Goal: Task Accomplishment & Management: Complete application form

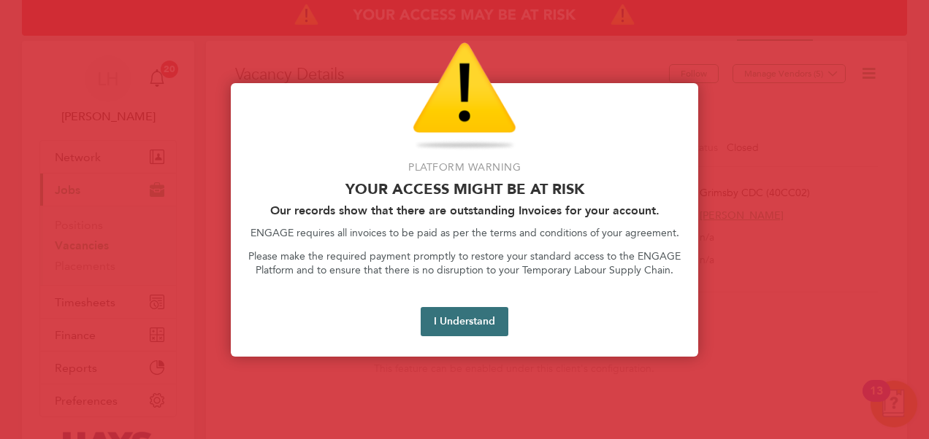
click at [479, 323] on button "I Understand" at bounding box center [464, 321] width 88 height 29
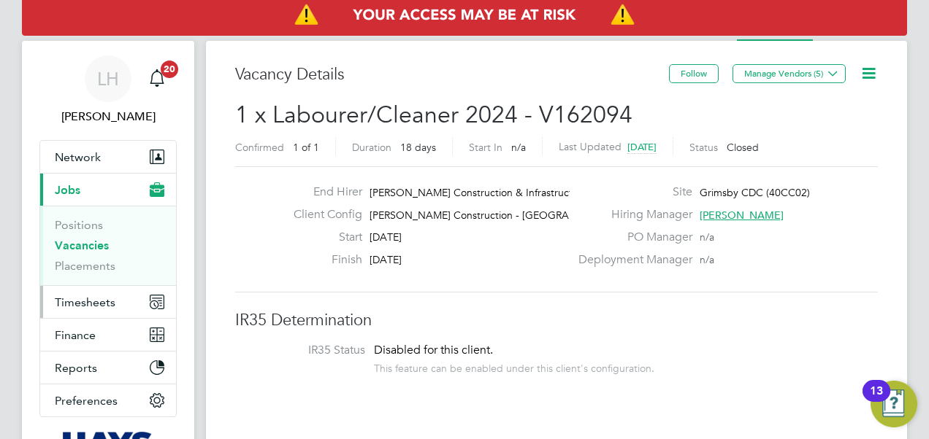
click at [112, 299] on span "Timesheets" at bounding box center [85, 303] width 61 height 14
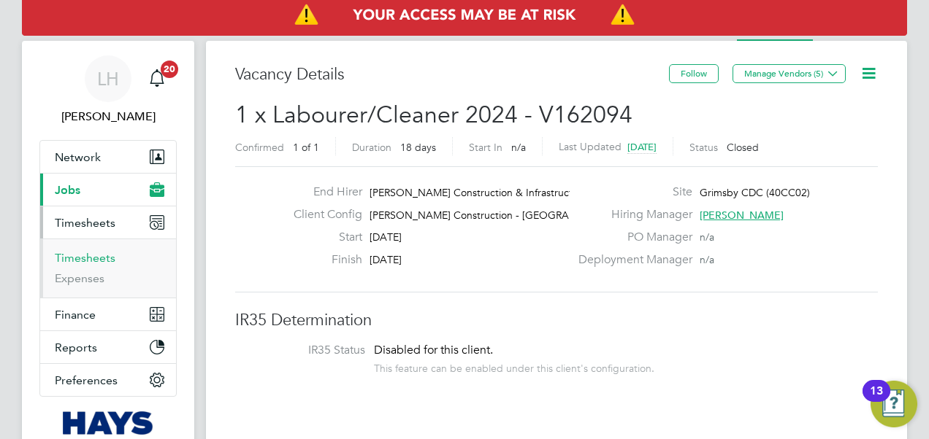
click at [107, 251] on link "Timesheets" at bounding box center [85, 258] width 61 height 14
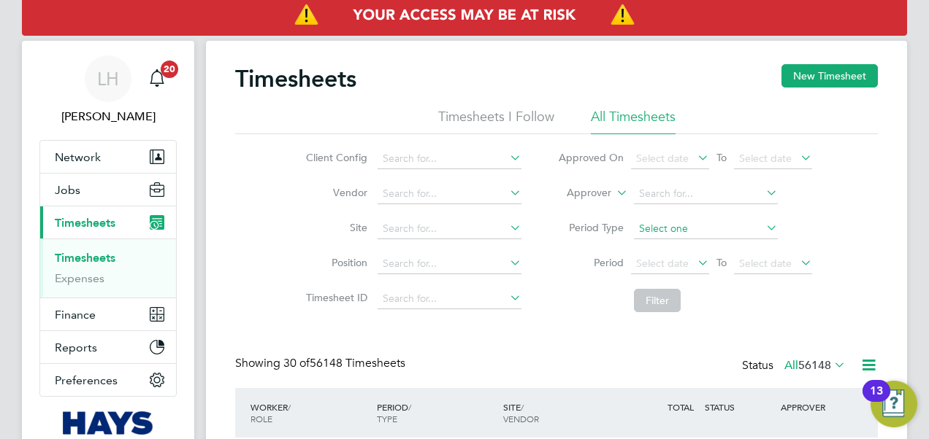
scroll to position [7, 7]
click at [613, 194] on icon at bounding box center [613, 188] width 0 height 13
click at [586, 216] on li "Worker" at bounding box center [575, 210] width 72 height 19
click at [645, 191] on input at bounding box center [706, 194] width 144 height 20
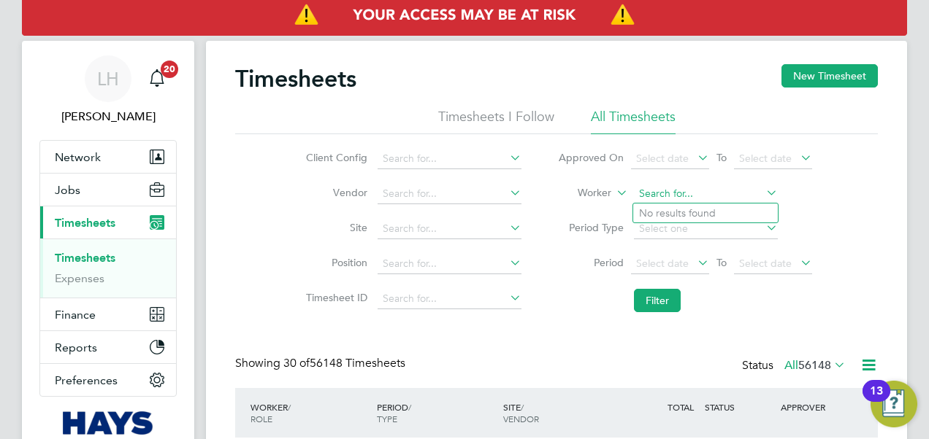
paste input "[PERSON_NAME]"
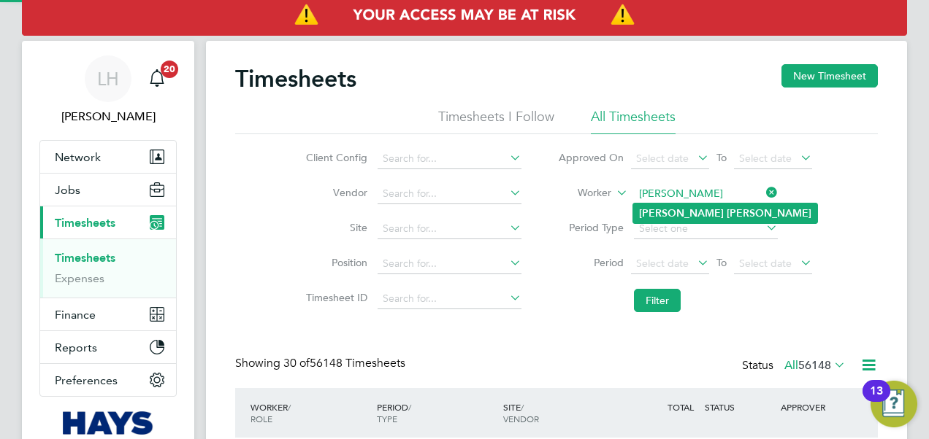
type input "[PERSON_NAME]"
click at [726, 215] on b "[PERSON_NAME]" at bounding box center [768, 213] width 85 height 12
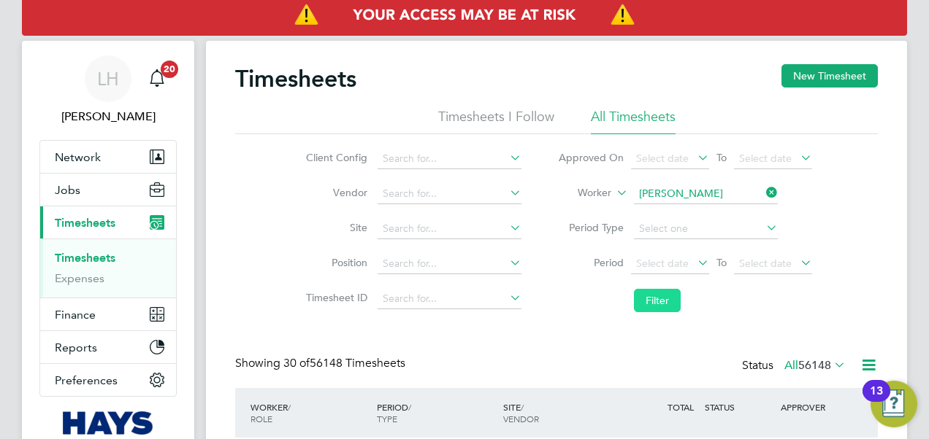
click at [656, 302] on button "Filter" at bounding box center [657, 300] width 47 height 23
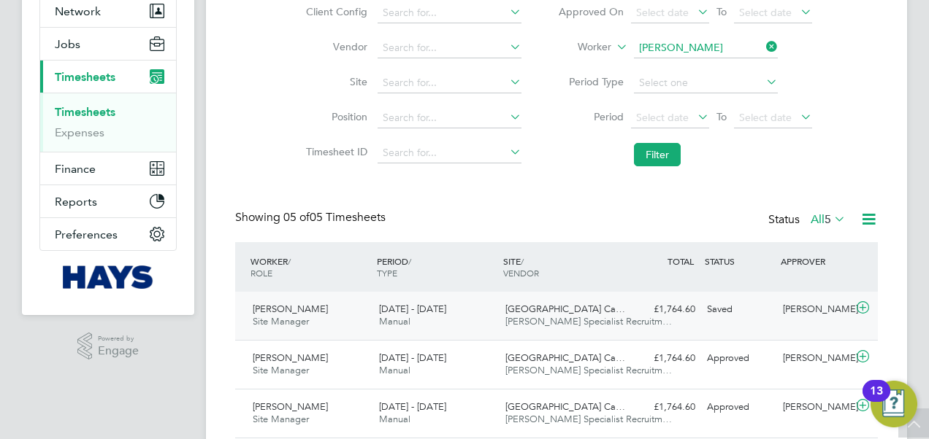
click at [613, 319] on span "[PERSON_NAME] Specialist Recruitm…" at bounding box center [588, 321] width 166 height 12
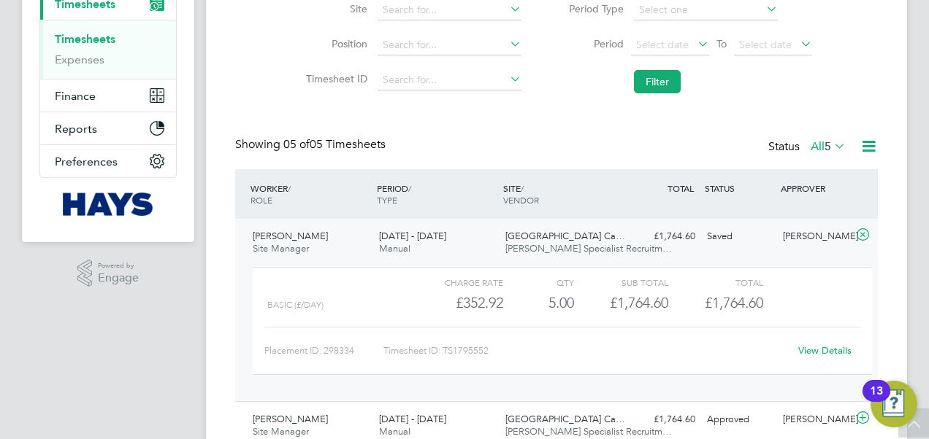
click at [821, 347] on link "View Details" at bounding box center [824, 351] width 53 height 12
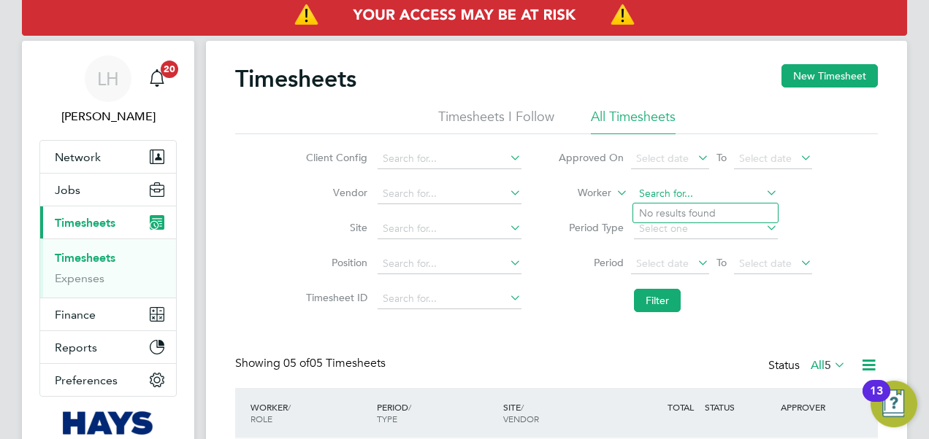
click at [691, 197] on input at bounding box center [706, 194] width 144 height 20
paste input "[PERSON_NAME]"
type input "[PERSON_NAME]"
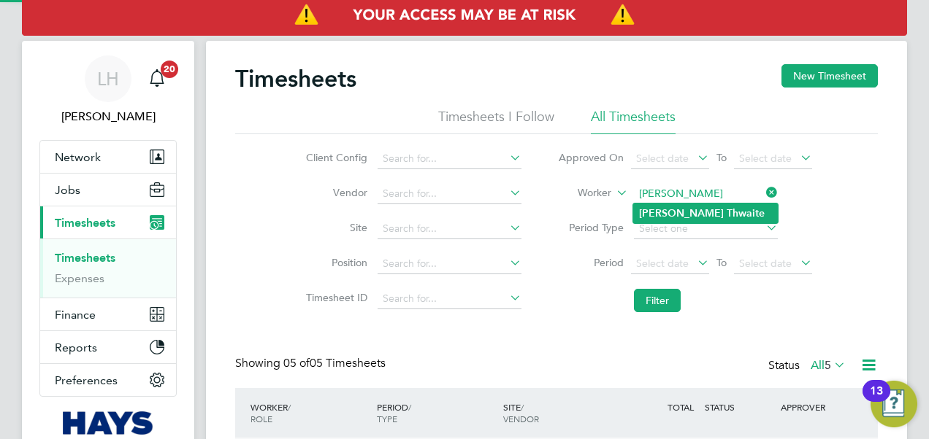
click at [726, 214] on b "Thwaite" at bounding box center [745, 213] width 38 height 12
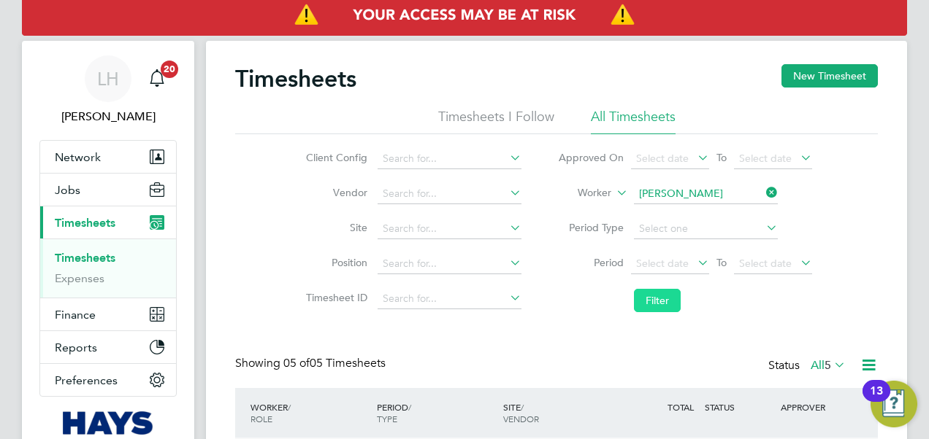
click at [666, 299] on button "Filter" at bounding box center [657, 300] width 47 height 23
click at [801, 79] on button "New Timesheet" at bounding box center [829, 75] width 96 height 23
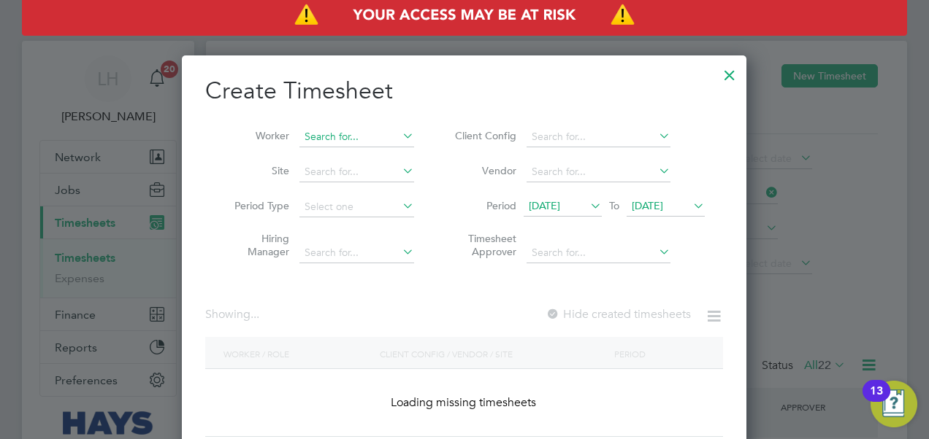
click at [314, 137] on input at bounding box center [356, 137] width 115 height 20
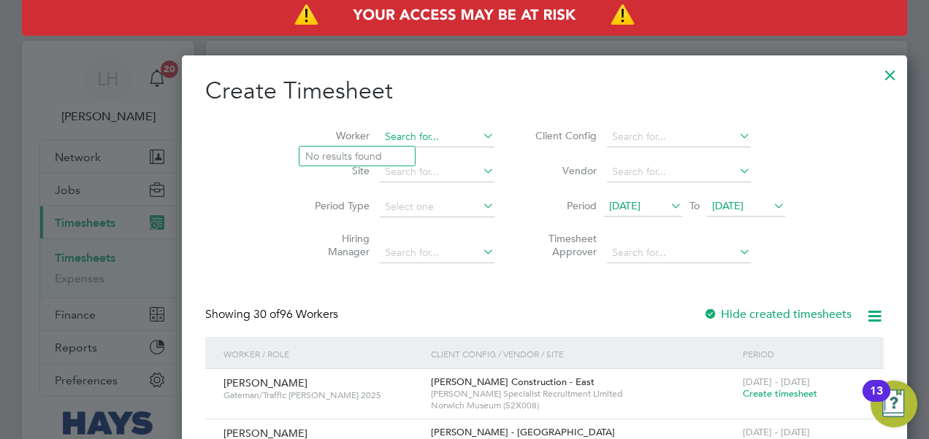
paste input "[PERSON_NAME]"
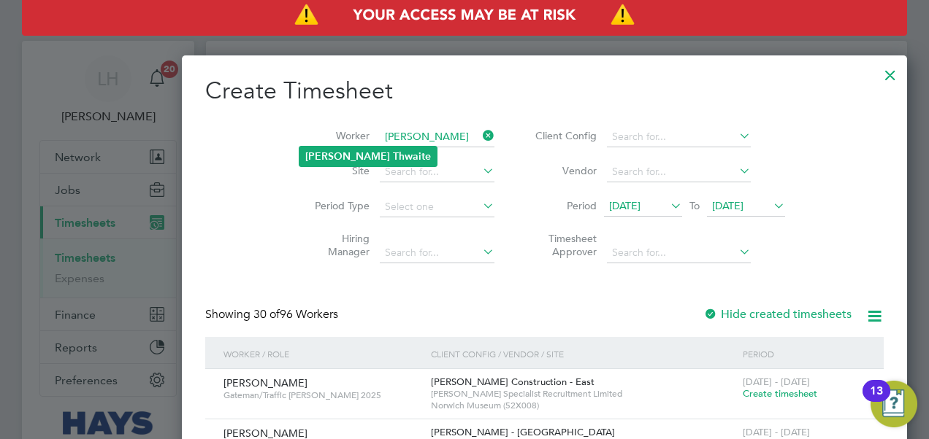
type input "[PERSON_NAME]"
click at [393, 150] on b "Thwaite" at bounding box center [412, 156] width 38 height 12
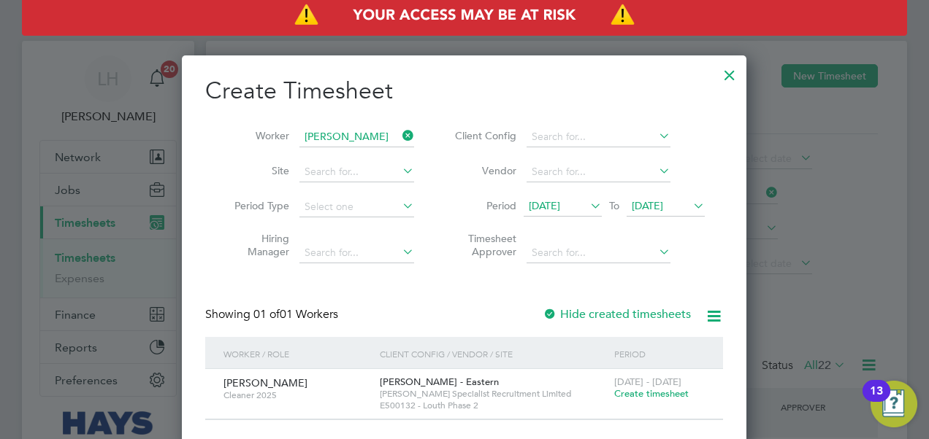
click at [645, 395] on span "Create timesheet" at bounding box center [651, 394] width 74 height 12
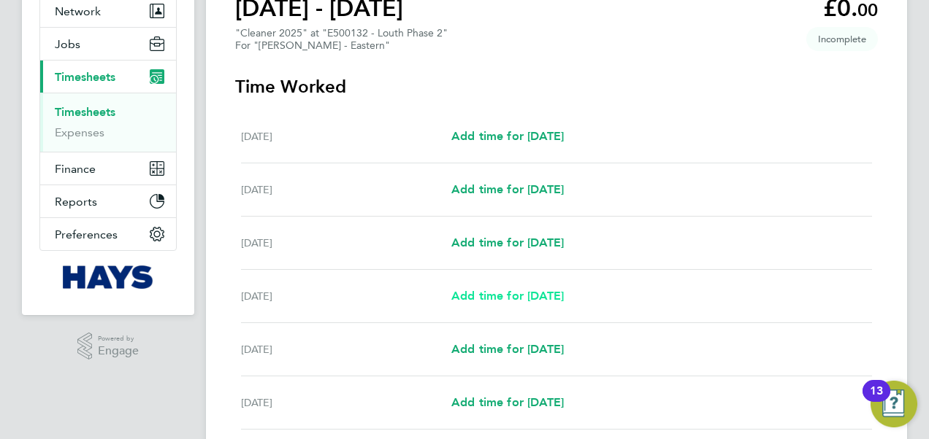
click at [564, 299] on span "Add time for [DATE]" at bounding box center [507, 296] width 112 height 14
select select "30"
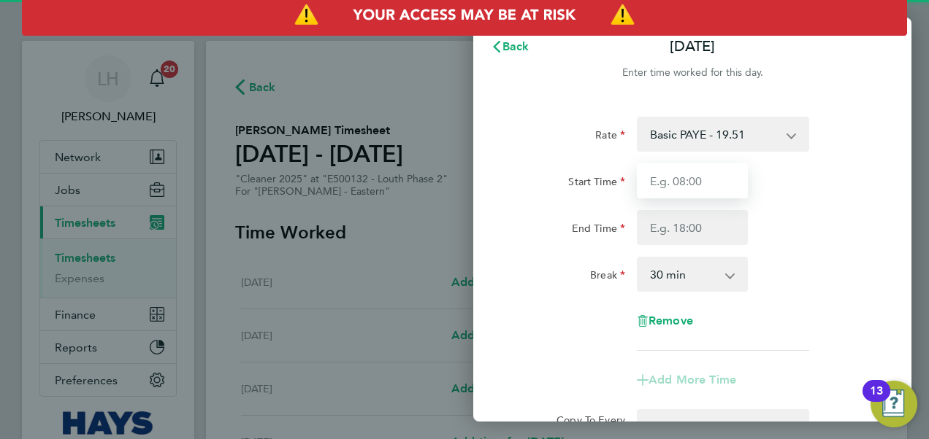
click at [685, 190] on input "Start Time" at bounding box center [692, 181] width 111 height 35
type input "10:00"
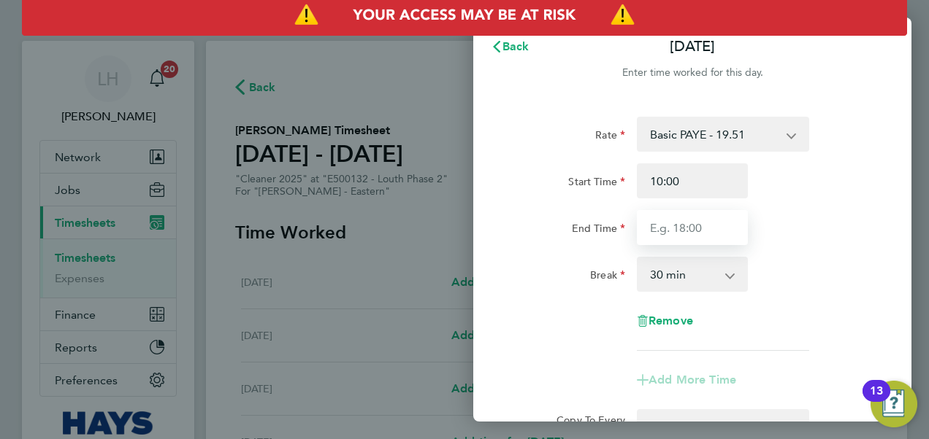
type input "12:00"
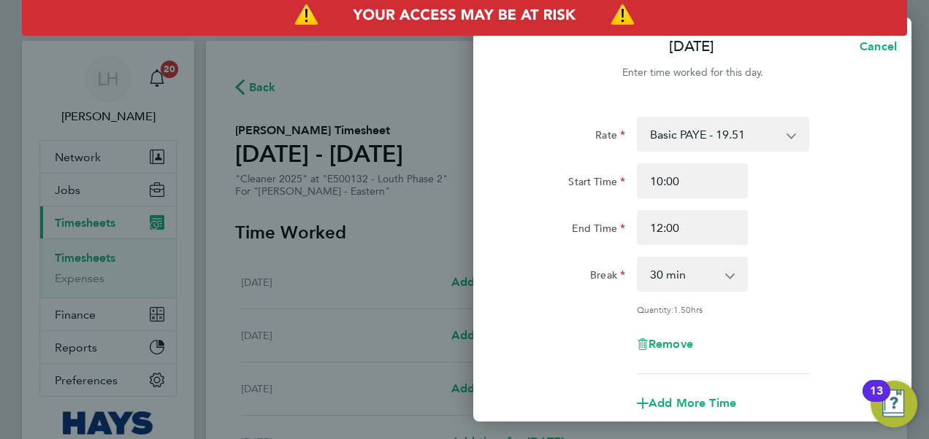
drag, startPoint x: 702, startPoint y: 272, endPoint x: 702, endPoint y: 292, distance: 20.4
click at [702, 272] on select "0 min 15 min 30 min 45 min 60 min 75 min 90 min" at bounding box center [683, 274] width 91 height 32
select select "0"
click at [638, 258] on select "0 min 15 min 30 min 45 min 60 min 75 min 90 min" at bounding box center [683, 274] width 91 height 32
click at [762, 302] on div "Rate Basic PAYE - 19.51 Weekday Overtime 39h+ - 28.12 Sat first 4h - 28.12 Sat …" at bounding box center [692, 246] width 356 height 258
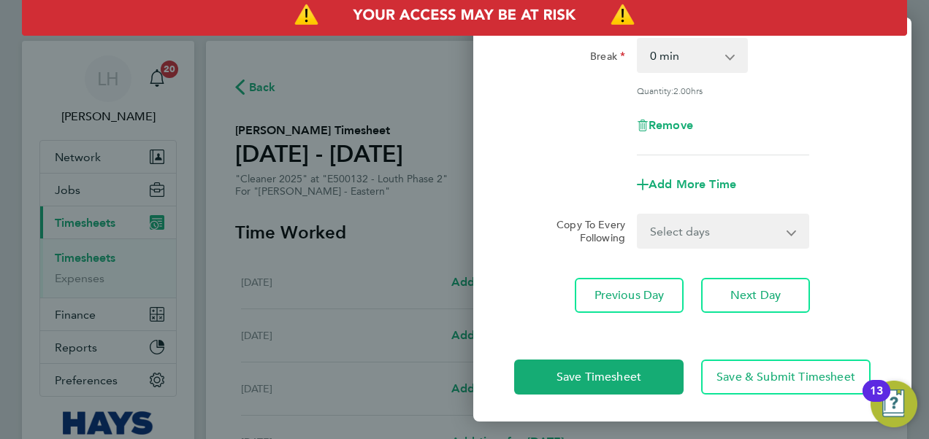
click at [720, 253] on div "Rate Basic PAYE - 19.51 Weekday Overtime 39h+ - 28.12 Sat first 4h - 28.12 Sat …" at bounding box center [692, 105] width 438 height 450
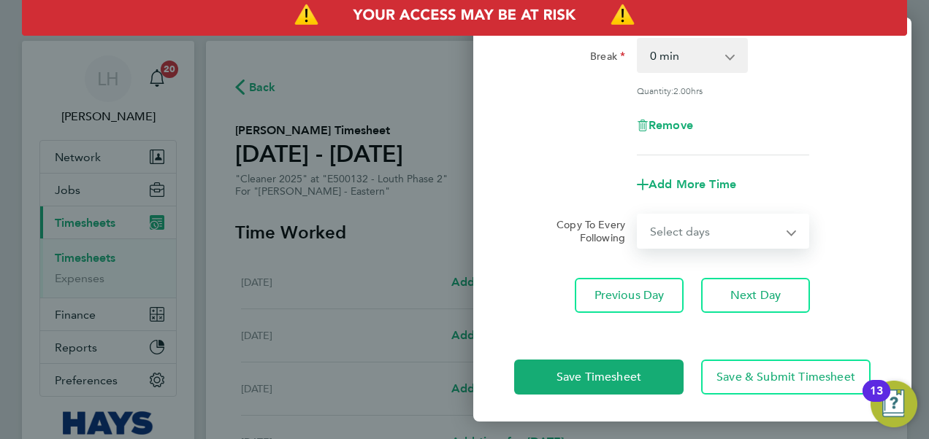
click at [720, 244] on select "Select days Day [DATE] [DATE] [DATE]" at bounding box center [714, 231] width 153 height 32
select select "THU"
click at [638, 215] on select "Select days Day [DATE] [DATE] [DATE]" at bounding box center [714, 231] width 153 height 32
select select "[DATE]"
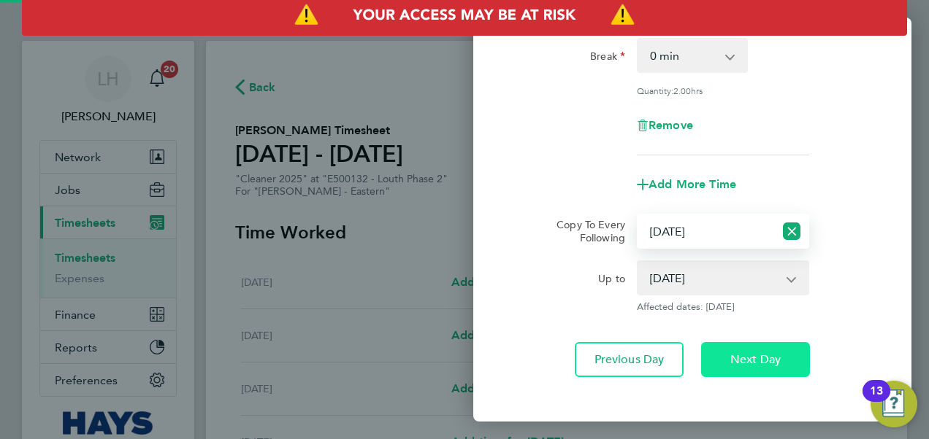
click at [761, 355] on span "Next Day" at bounding box center [755, 360] width 50 height 15
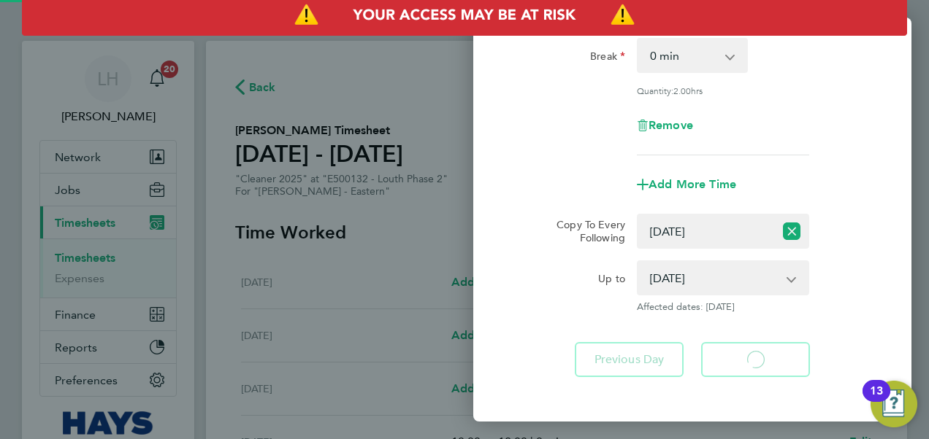
select select "30"
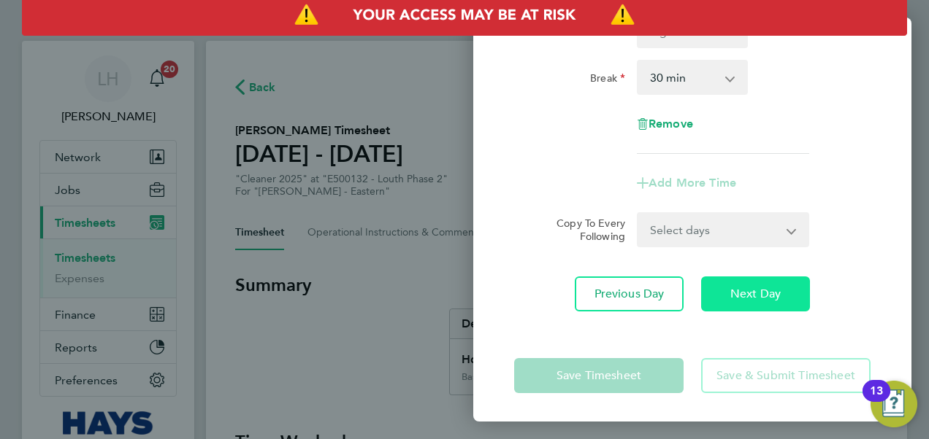
click at [764, 304] on button "Next Day" at bounding box center [755, 294] width 109 height 35
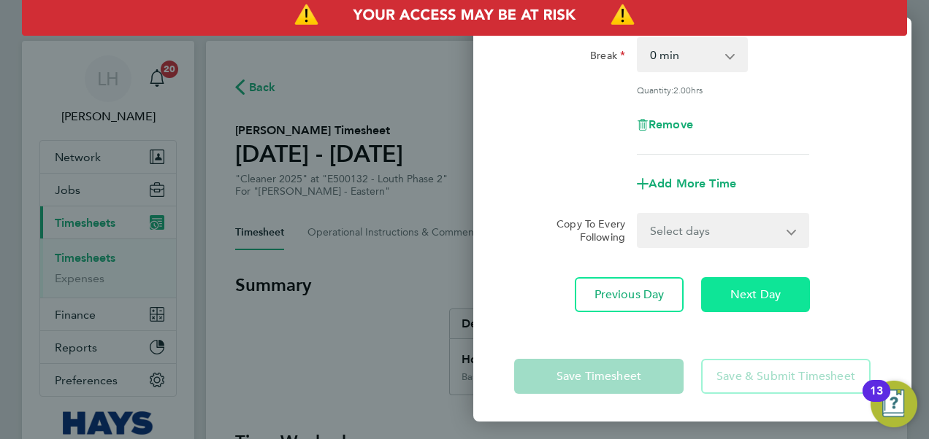
click at [801, 287] on button "Next Day" at bounding box center [755, 294] width 109 height 35
select select "30"
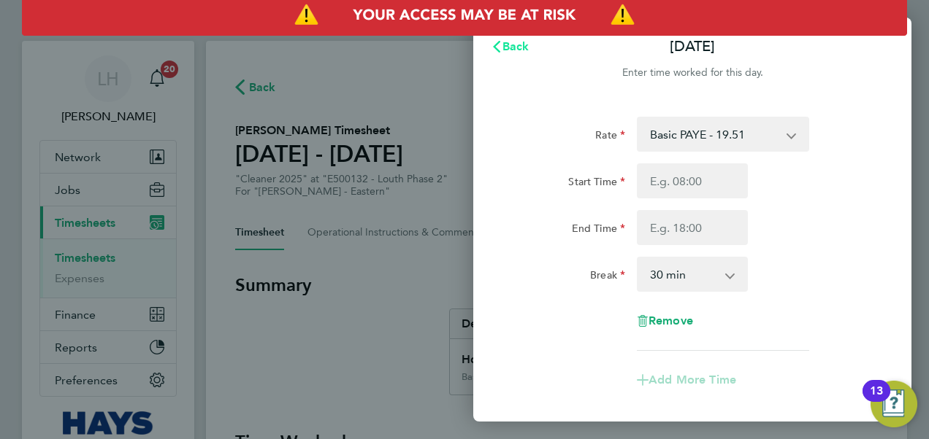
click at [516, 51] on span "Back" at bounding box center [515, 46] width 27 height 14
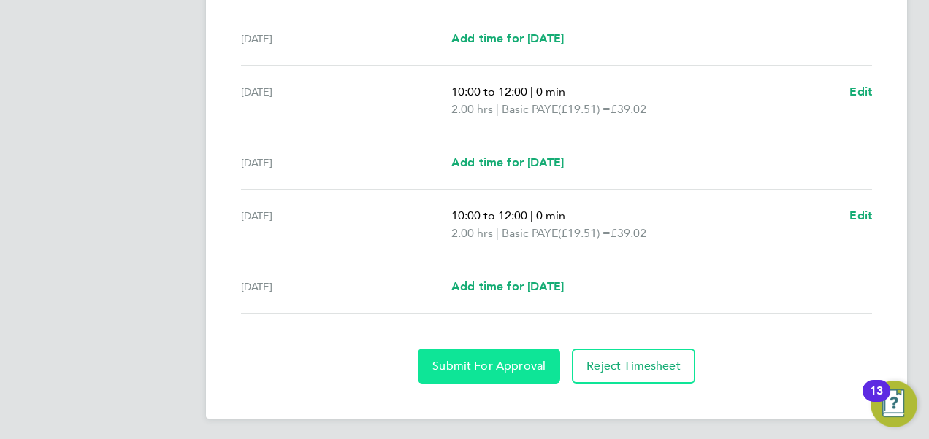
click at [486, 359] on span "Submit For Approval" at bounding box center [488, 366] width 113 height 15
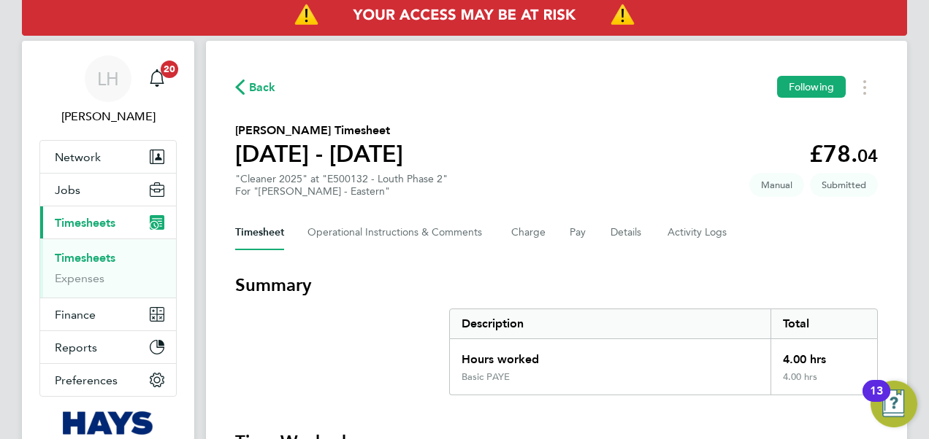
click at [82, 254] on link "Timesheets" at bounding box center [85, 258] width 61 height 14
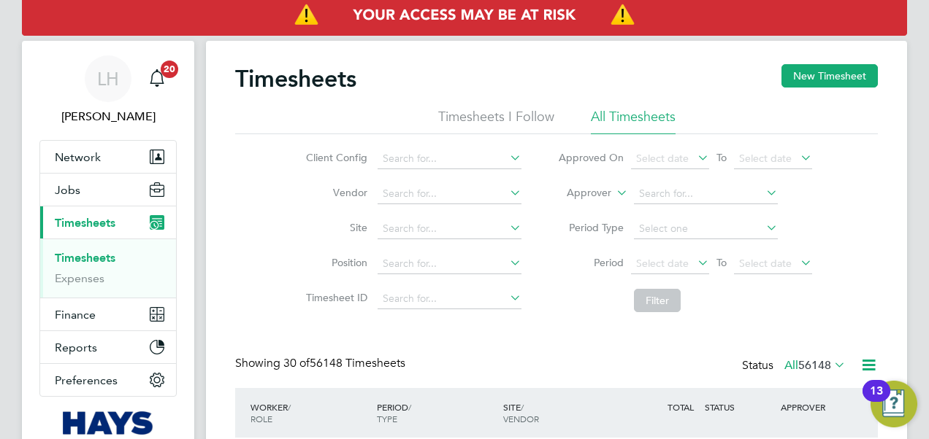
click at [604, 190] on label "Approver" at bounding box center [578, 193] width 66 height 15
click at [587, 209] on li "Worker" at bounding box center [575, 210] width 72 height 19
click at [657, 205] on li "Worker" at bounding box center [684, 194] width 291 height 35
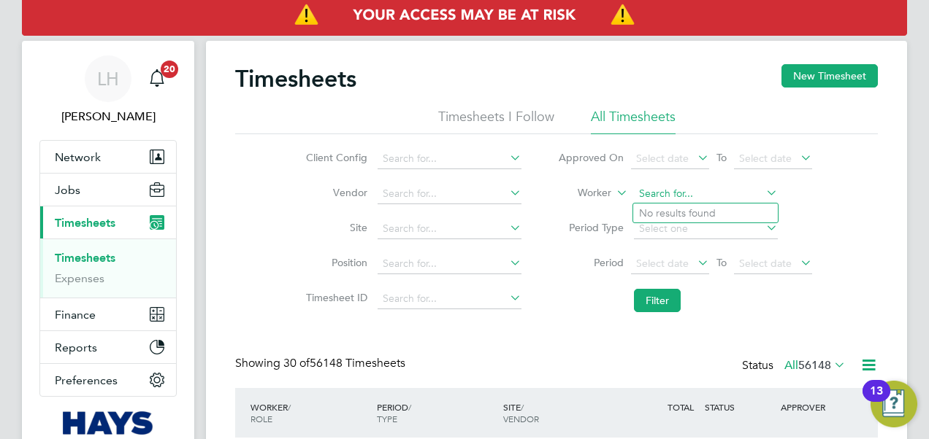
click at [657, 196] on input at bounding box center [706, 194] width 144 height 20
paste input "[PERSON_NAME]"
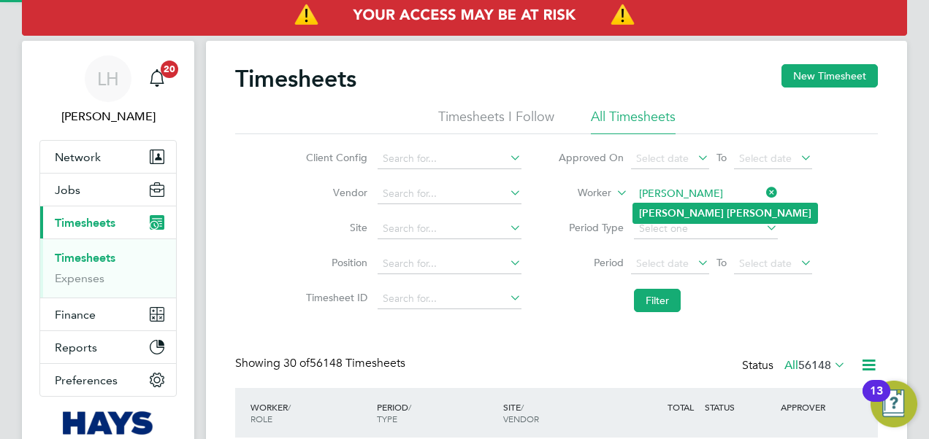
type input "[PERSON_NAME]"
click at [726, 209] on b "[PERSON_NAME]" at bounding box center [768, 213] width 85 height 12
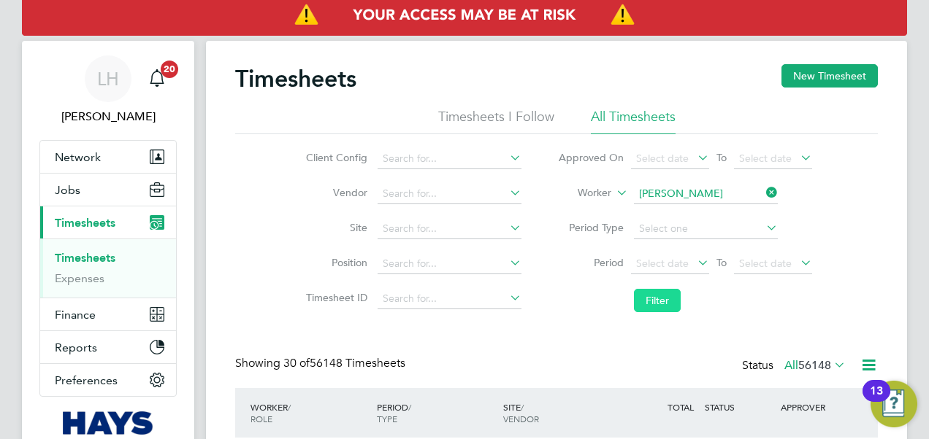
click at [667, 293] on button "Filter" at bounding box center [657, 300] width 47 height 23
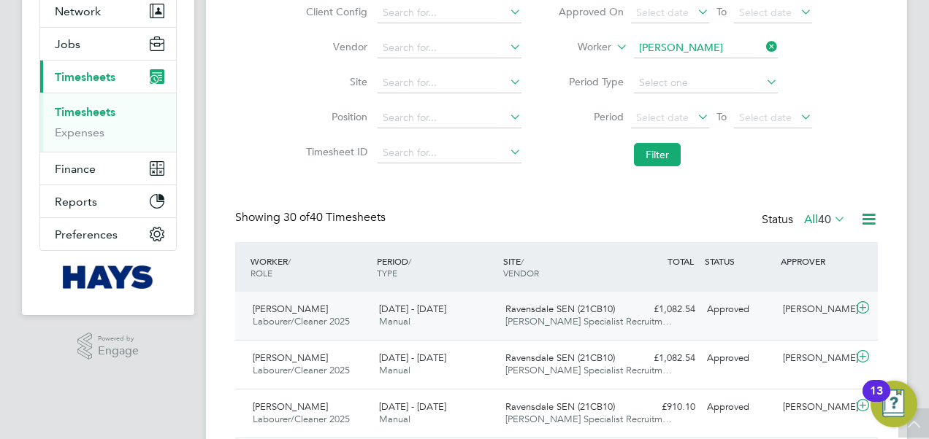
click at [577, 301] on div "Ravensdale SEN (21CB10) [PERSON_NAME] Specialist Recruitm…" at bounding box center [562, 316] width 126 height 36
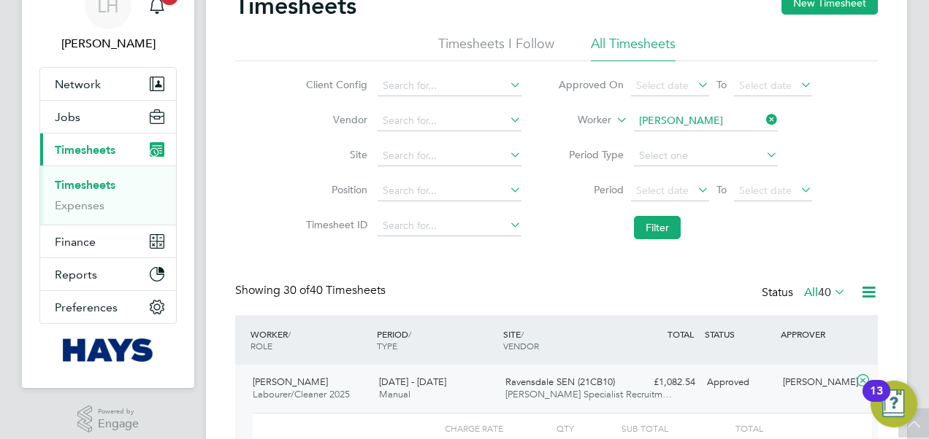
click at [662, 106] on li "Worker [PERSON_NAME]" at bounding box center [684, 121] width 291 height 35
click at [666, 109] on li "Worker [PERSON_NAME]" at bounding box center [684, 121] width 291 height 35
click at [674, 123] on input at bounding box center [706, 121] width 144 height 20
paste input "[PERSON_NAME]"
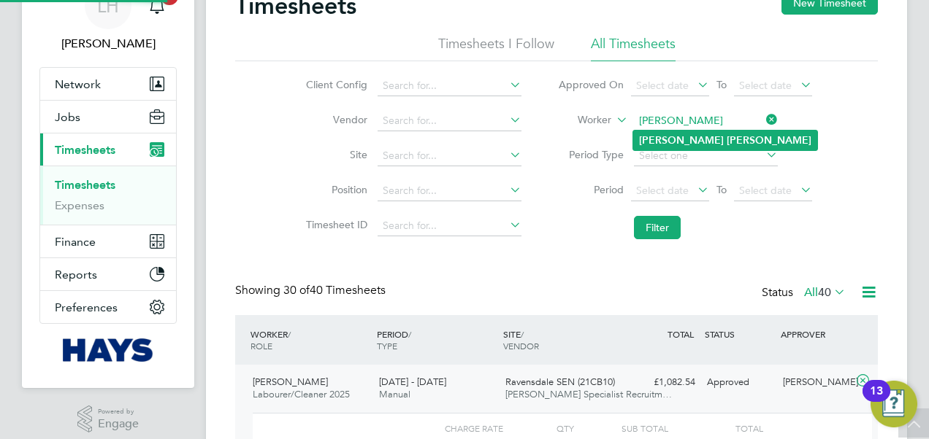
type input "[PERSON_NAME]"
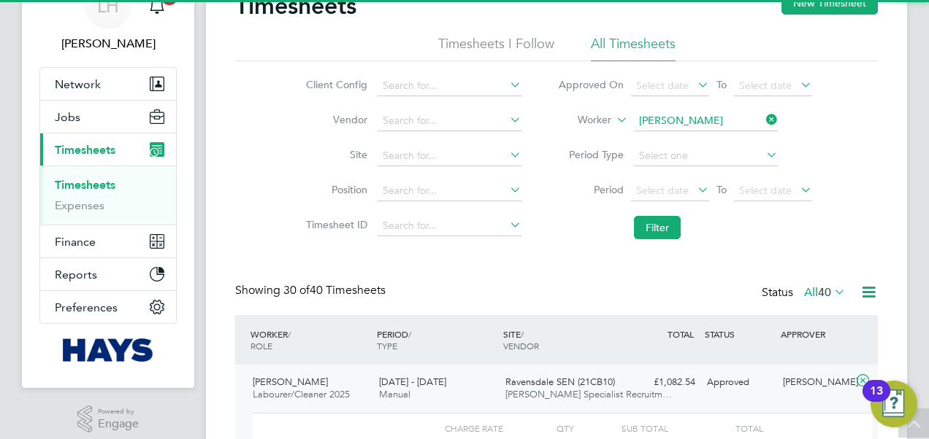
click at [677, 133] on li "[PERSON_NAME]" at bounding box center [725, 141] width 184 height 20
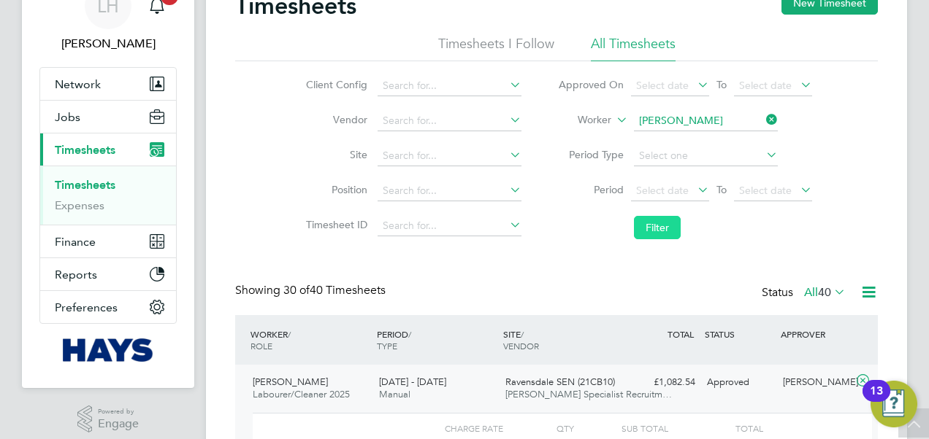
click at [653, 237] on button "Filter" at bounding box center [657, 227] width 47 height 23
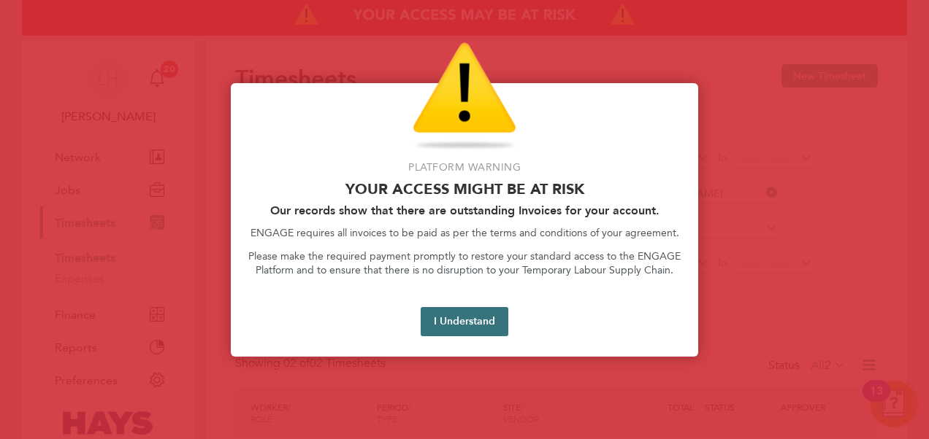
click at [455, 321] on button "I Understand" at bounding box center [464, 321] width 88 height 29
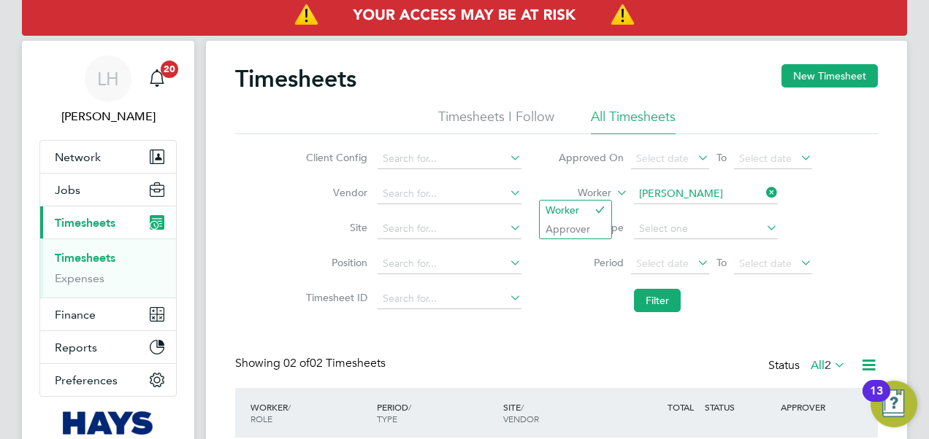
click at [585, 190] on label "Worker" at bounding box center [578, 193] width 66 height 15
click at [696, 201] on input at bounding box center [706, 194] width 144 height 20
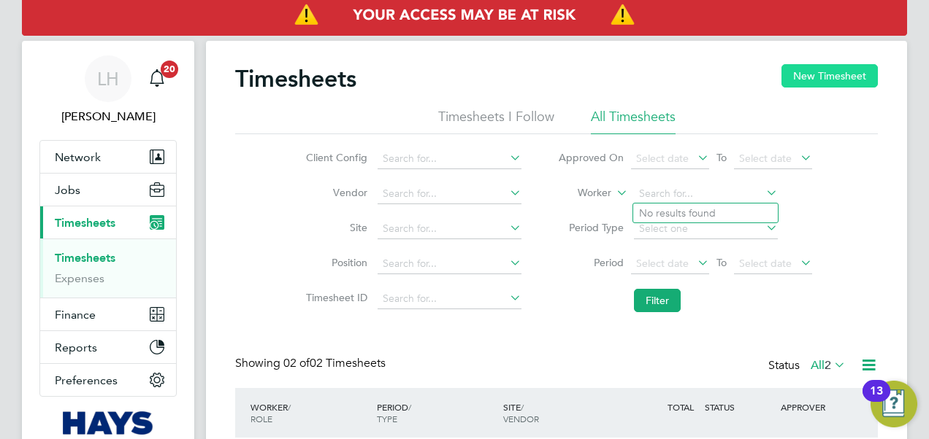
click at [812, 70] on button "New Timesheet" at bounding box center [829, 75] width 96 height 23
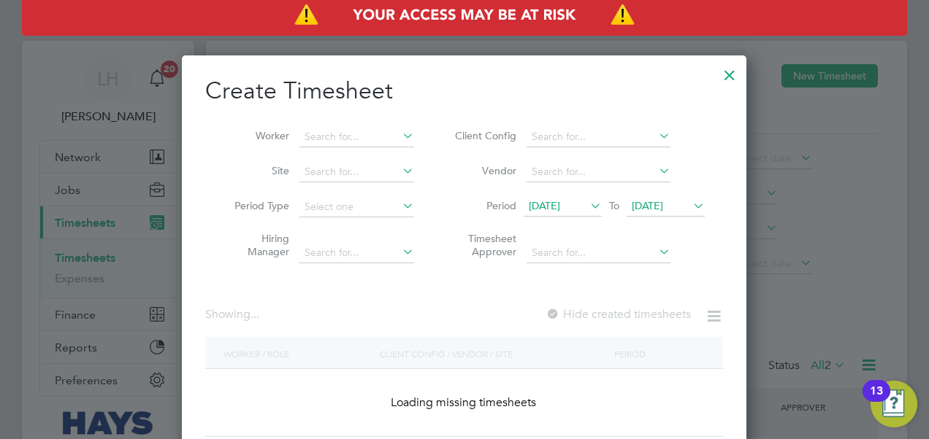
scroll to position [2502, 565]
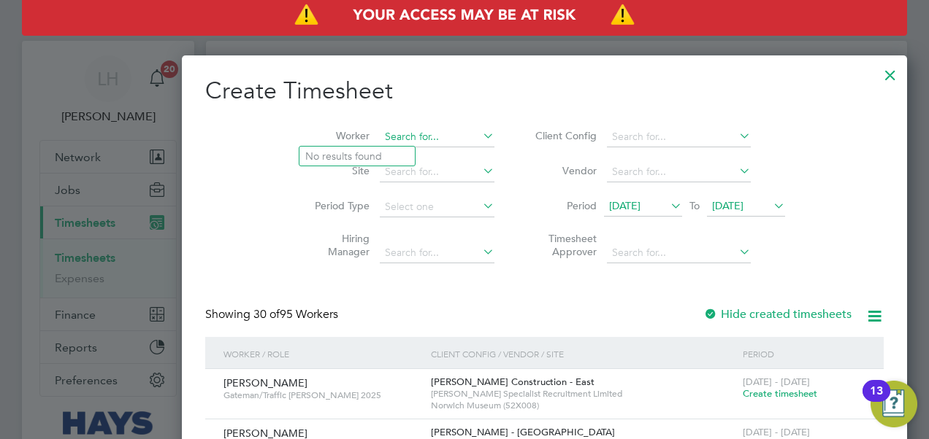
click at [380, 138] on input at bounding box center [437, 137] width 115 height 20
paste input "S2 2GY"
type input "S2 2GY"
drag, startPoint x: 347, startPoint y: 134, endPoint x: 296, endPoint y: 149, distance: 53.1
click at [296, 149] on li "Worker S2 2GY" at bounding box center [398, 137] width 227 height 35
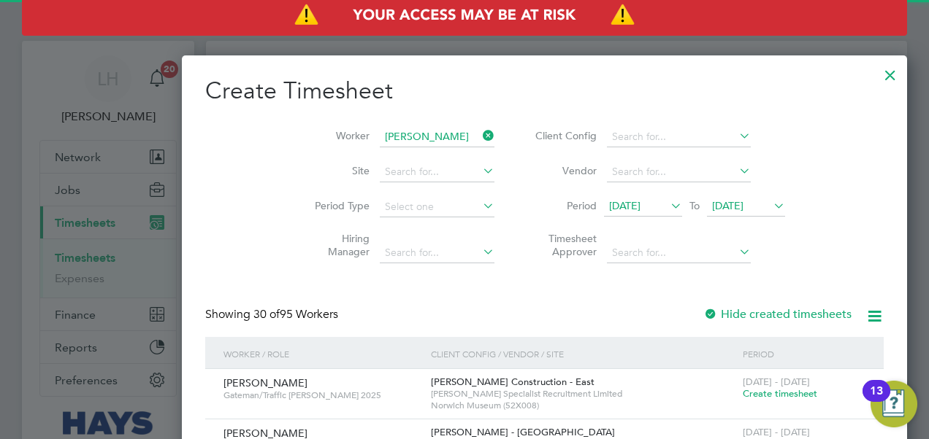
click at [361, 155] on li "[PERSON_NAME] ments" at bounding box center [371, 157] width 144 height 20
type input "[PERSON_NAME]"
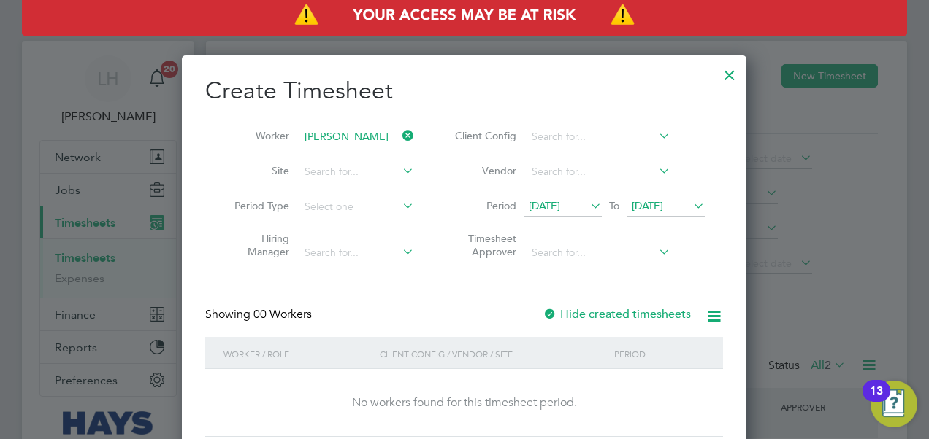
scroll to position [411, 565]
click at [560, 207] on span "[DATE]" at bounding box center [543, 205] width 31 height 13
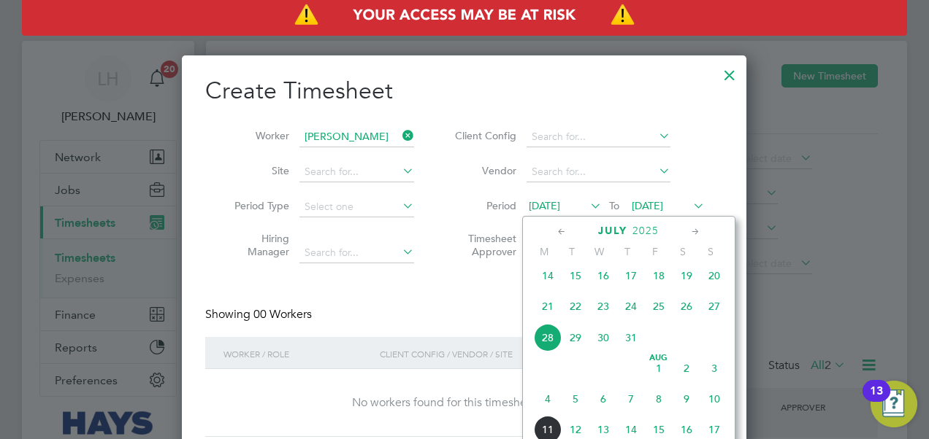
click at [665, 374] on span "[DATE]" at bounding box center [659, 369] width 28 height 28
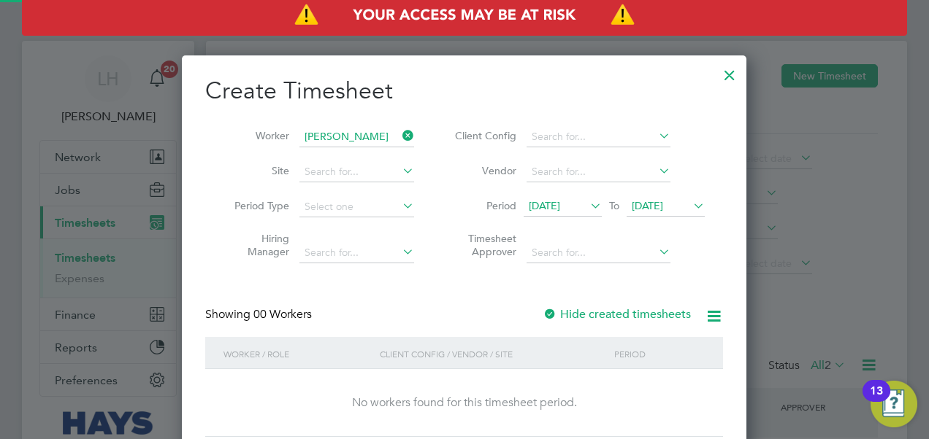
scroll to position [411, 565]
click at [663, 201] on span "[DATE]" at bounding box center [646, 205] width 31 height 13
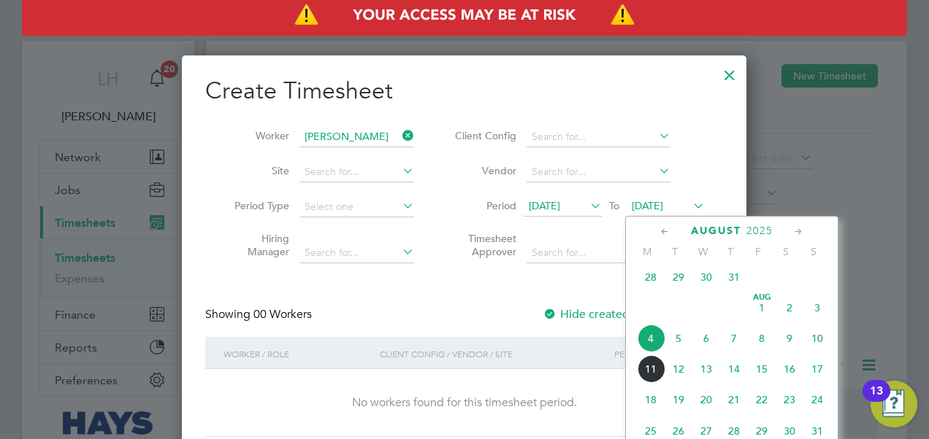
click at [771, 345] on span "8" at bounding box center [761, 339] width 28 height 28
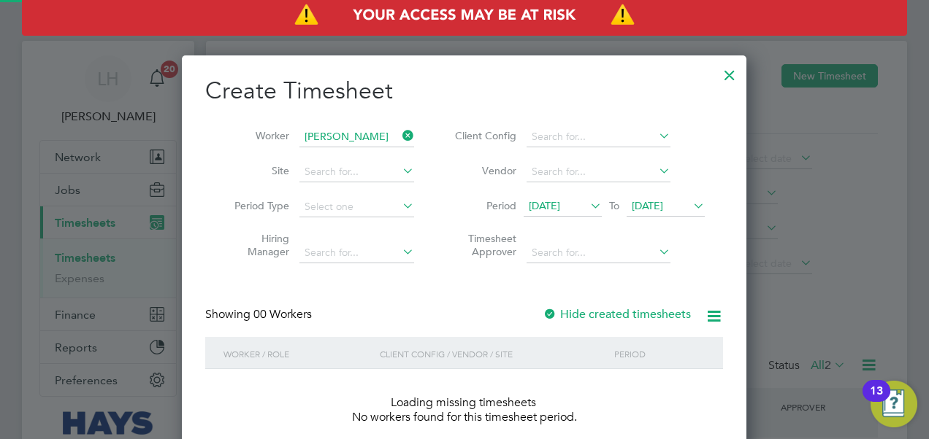
scroll to position [411, 565]
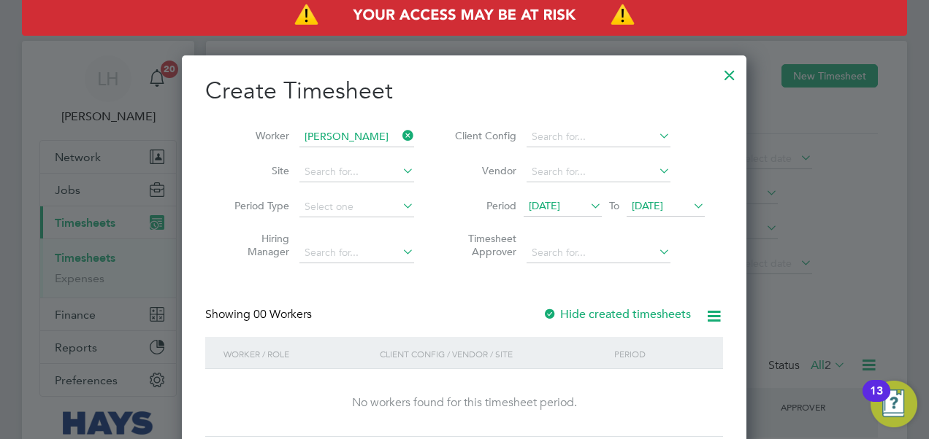
click at [728, 72] on div at bounding box center [729, 71] width 26 height 26
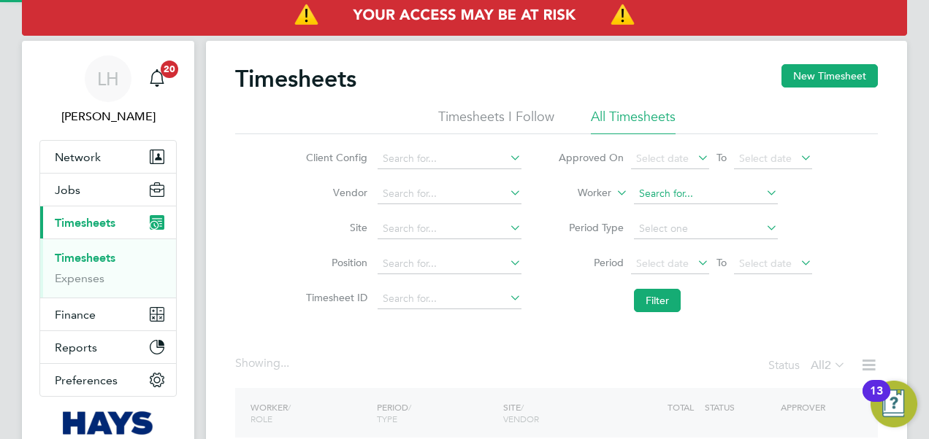
click at [664, 196] on input at bounding box center [706, 194] width 144 height 20
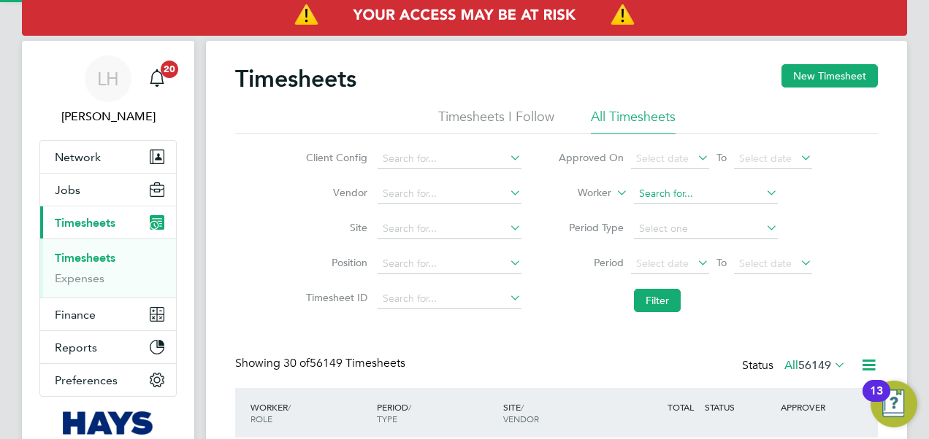
scroll to position [36, 126]
click at [669, 204] on li "[PERSON_NAME] ments" at bounding box center [705, 214] width 145 height 20
type input "[PERSON_NAME]"
click at [661, 294] on button "Filter" at bounding box center [657, 300] width 47 height 23
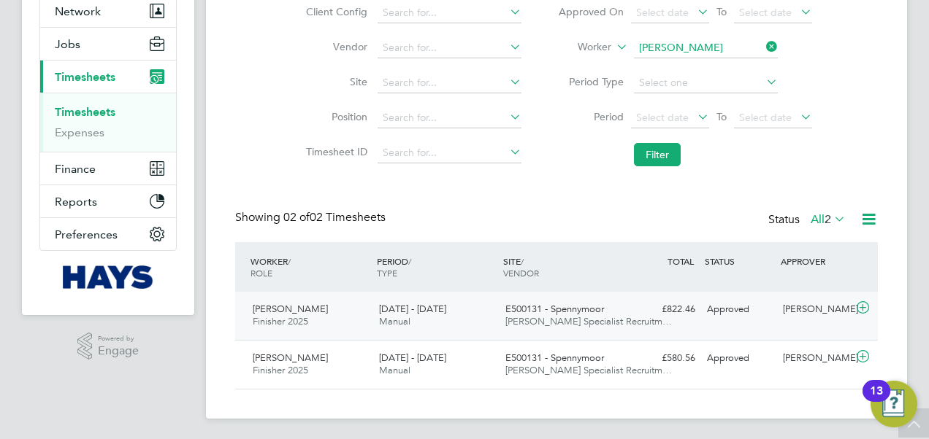
click at [619, 315] on div "E500131 - Spennymoor [PERSON_NAME] Specialist Recruitm…" at bounding box center [562, 316] width 126 height 36
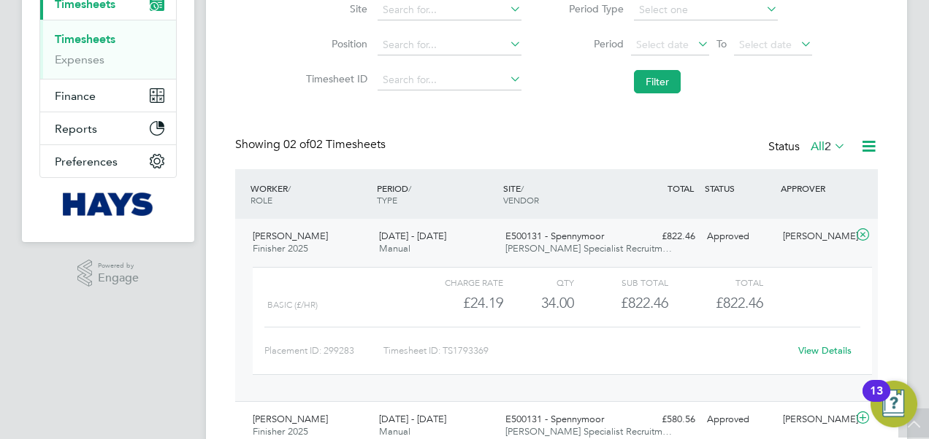
click at [816, 352] on link "View Details" at bounding box center [824, 351] width 53 height 12
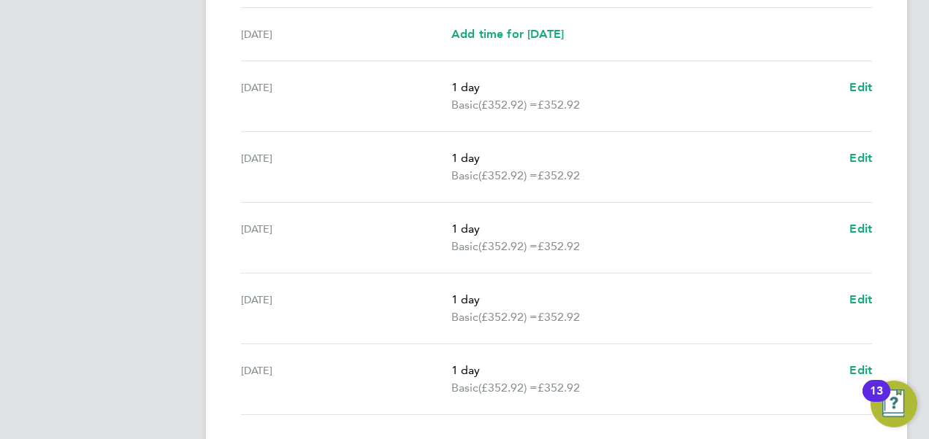
scroll to position [612, 0]
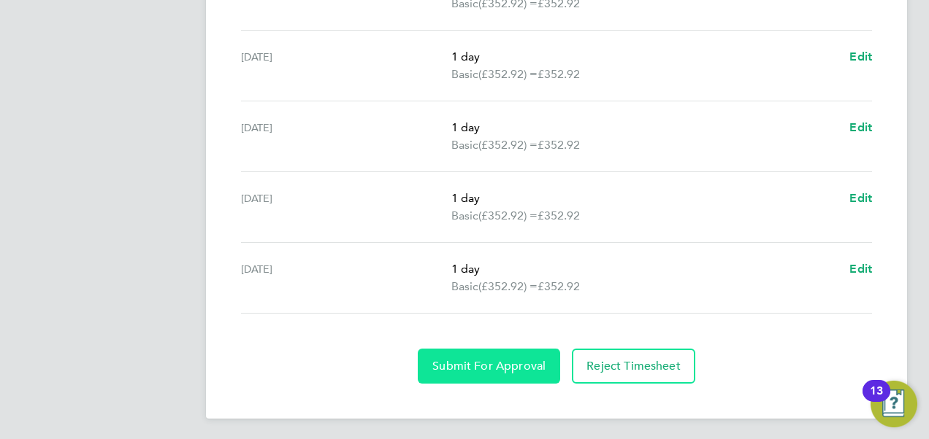
click at [535, 367] on span "Submit For Approval" at bounding box center [488, 366] width 113 height 15
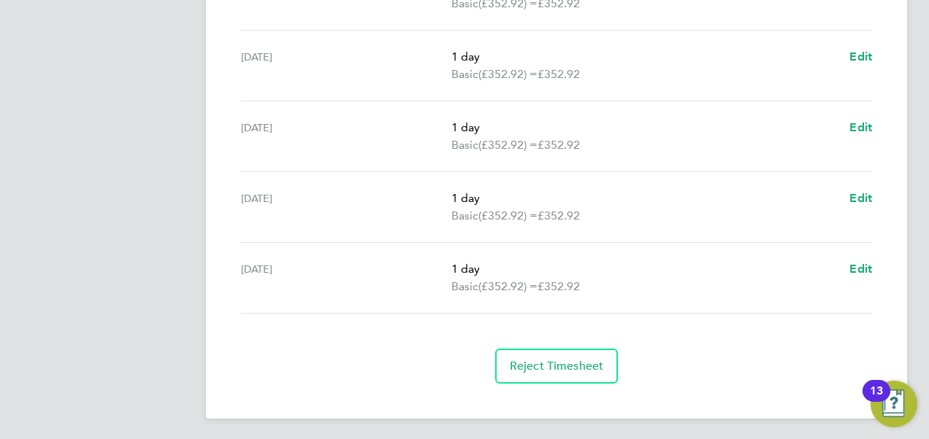
scroll to position [0, 0]
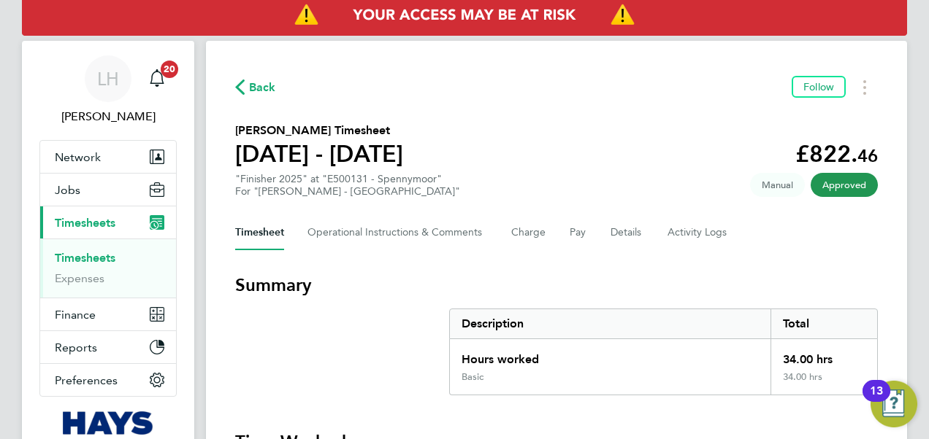
click at [265, 229] on button "Timesheet" at bounding box center [259, 232] width 49 height 35
click at [623, 243] on button "Details" at bounding box center [627, 232] width 34 height 35
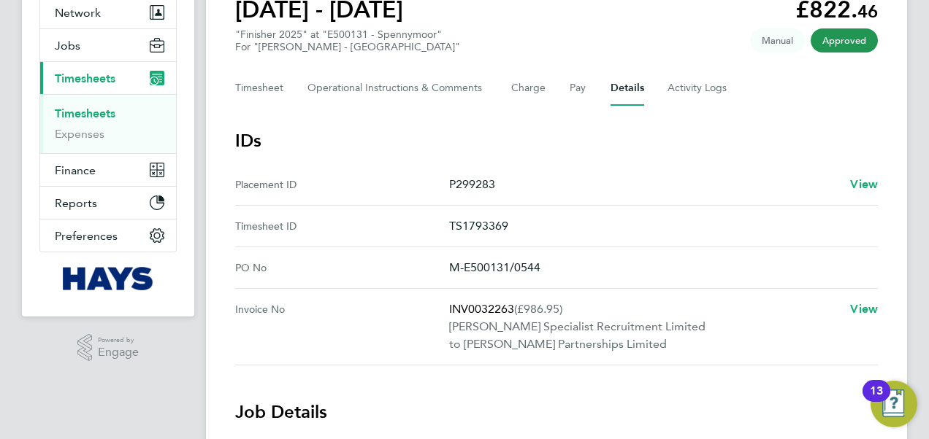
scroll to position [146, 0]
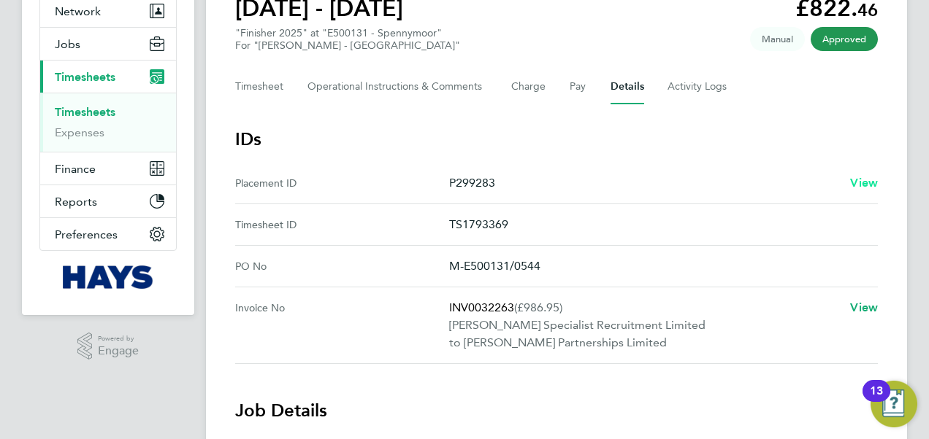
click at [873, 181] on span "View" at bounding box center [864, 183] width 28 height 14
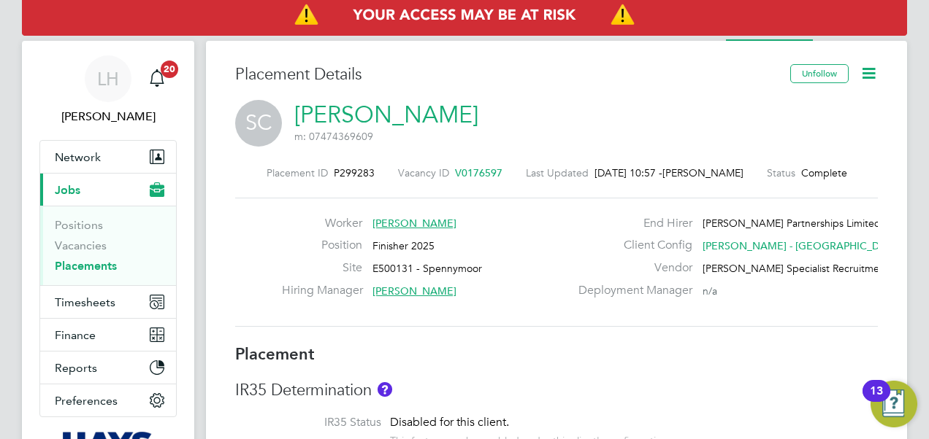
click at [874, 76] on icon at bounding box center [868, 73] width 18 height 18
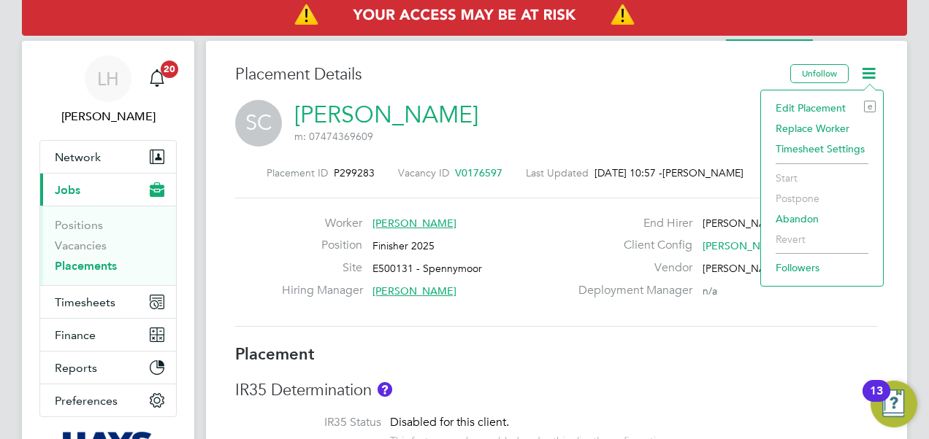
click at [835, 113] on li "Edit Placement e" at bounding box center [821, 108] width 107 height 20
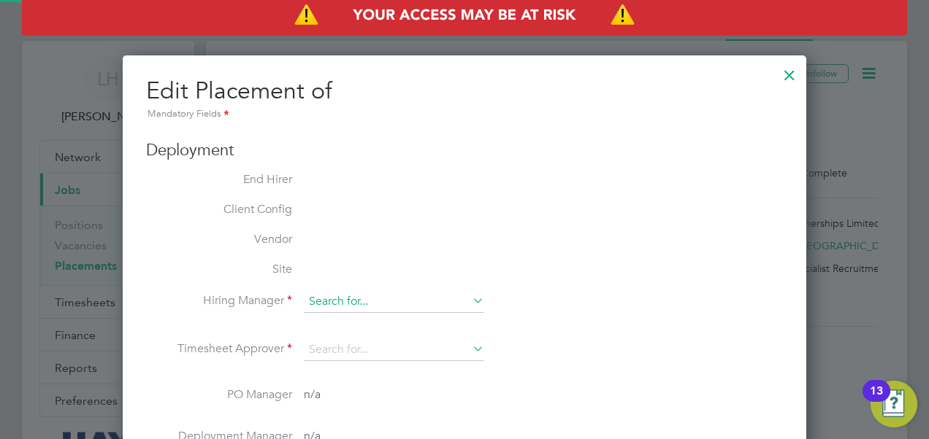
type input "[PERSON_NAME]"
type input "23 Jul 2025"
type input "[DATE]"
type input "08:00"
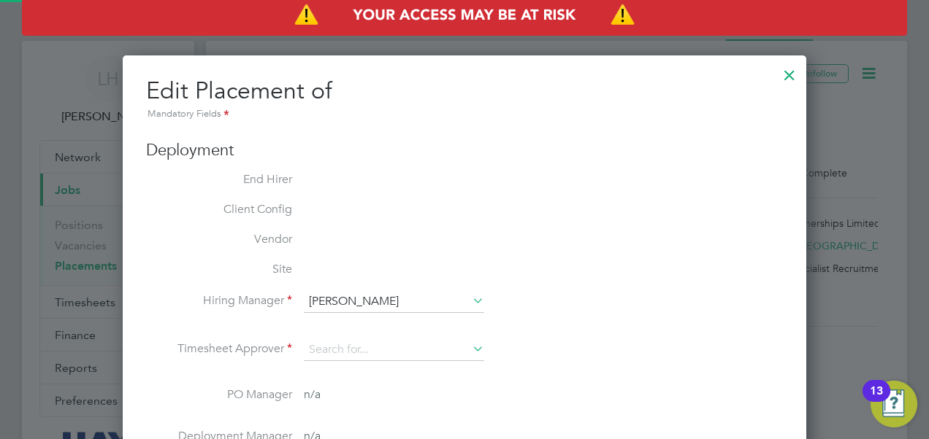
type input "17:00"
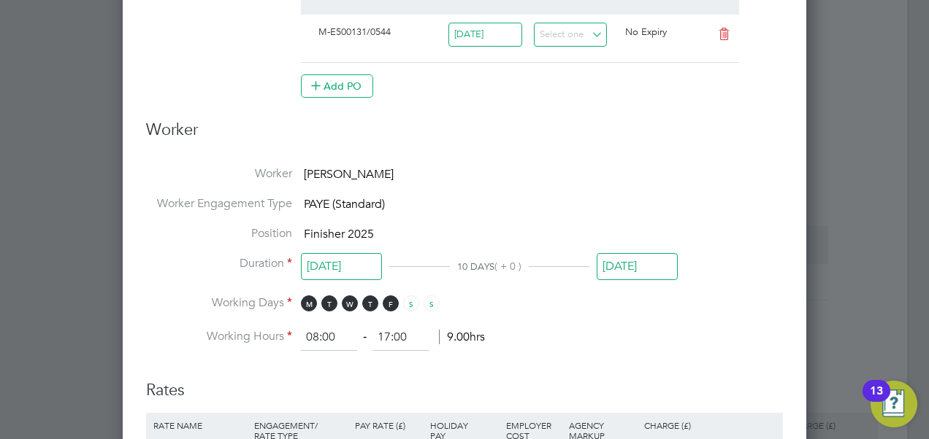
click at [634, 270] on input "[DATE]" at bounding box center [636, 266] width 81 height 27
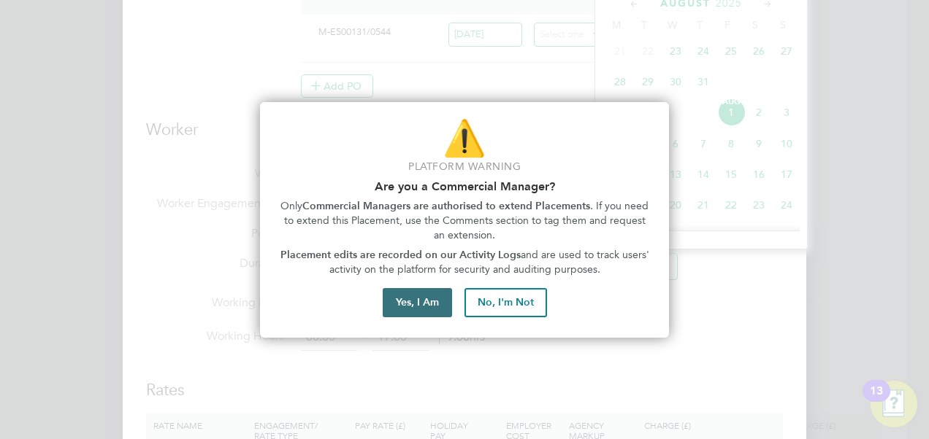
click at [444, 296] on button "Yes, I Am" at bounding box center [416, 302] width 69 height 29
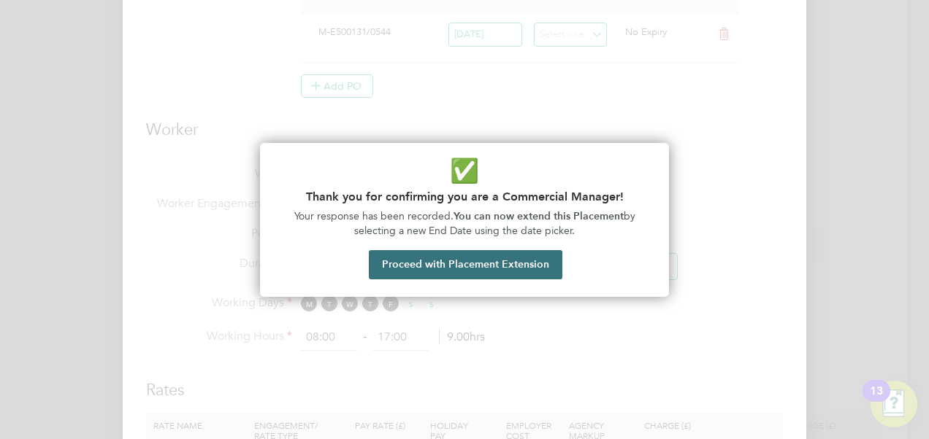
click at [479, 260] on button "Proceed with Placement Extension" at bounding box center [465, 264] width 193 height 29
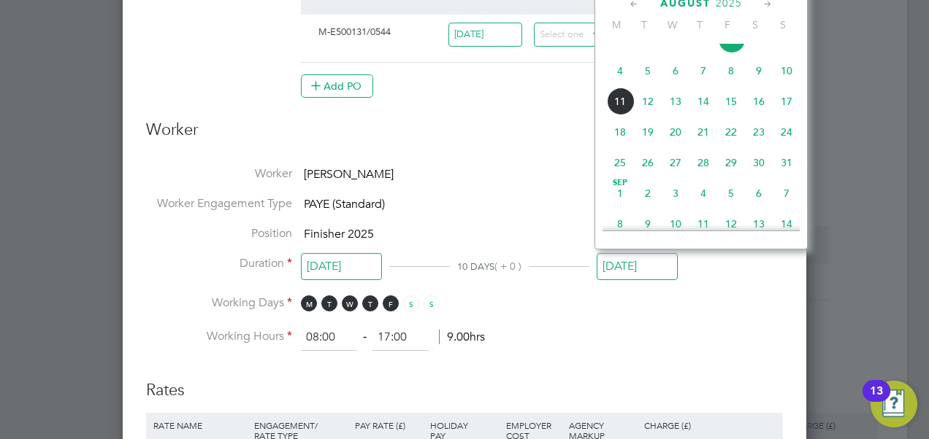
click at [735, 176] on span "29" at bounding box center [731, 163] width 28 height 28
type input "29 Aug 2025"
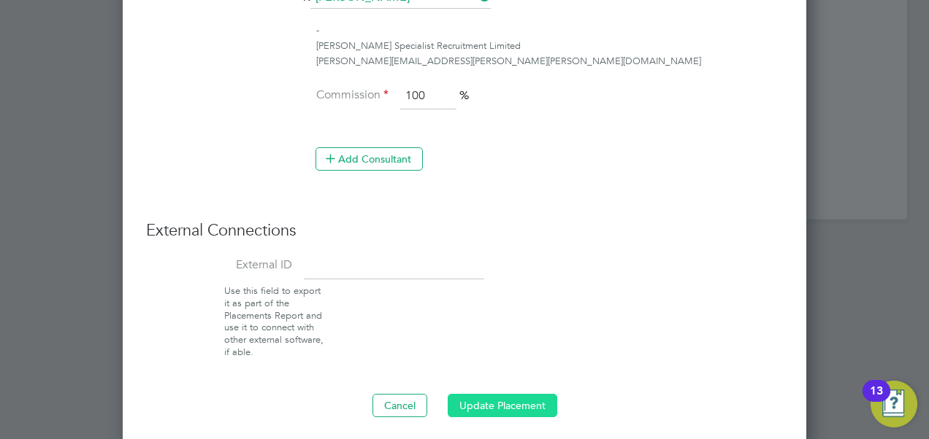
click at [512, 404] on button "Update Placement" at bounding box center [501, 405] width 109 height 23
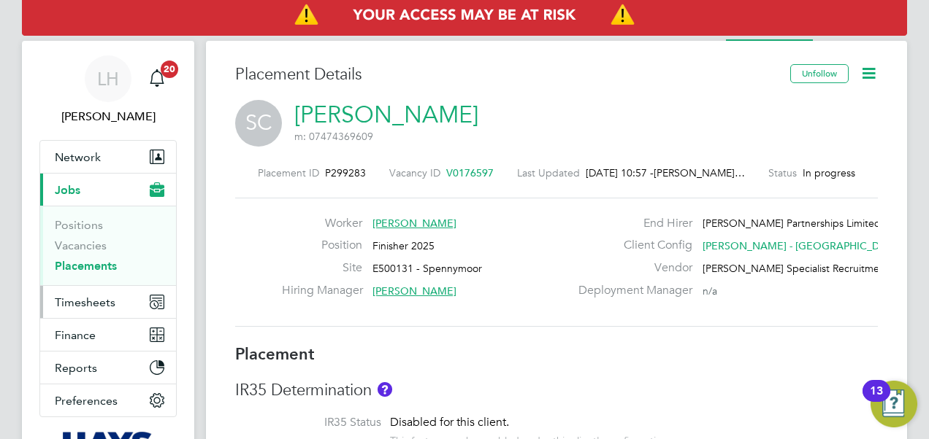
click at [86, 297] on span "Timesheets" at bounding box center [85, 303] width 61 height 14
click at [120, 302] on button "Timesheets" at bounding box center [108, 302] width 136 height 32
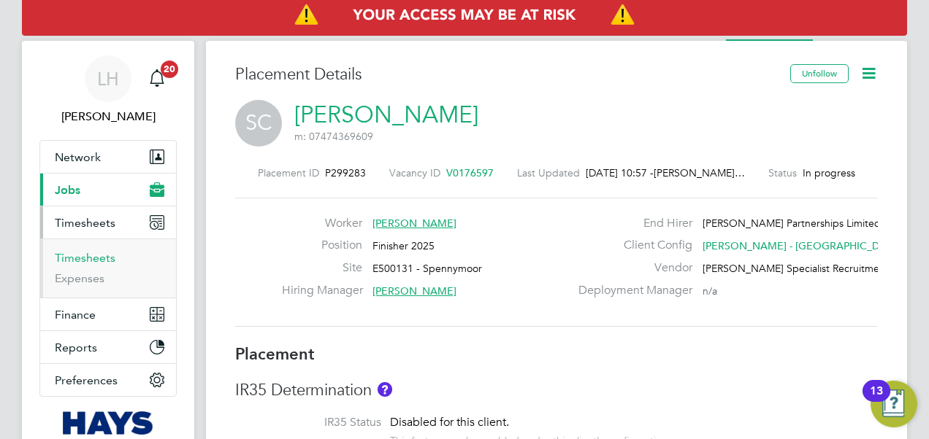
click at [105, 253] on link "Timesheets" at bounding box center [85, 258] width 61 height 14
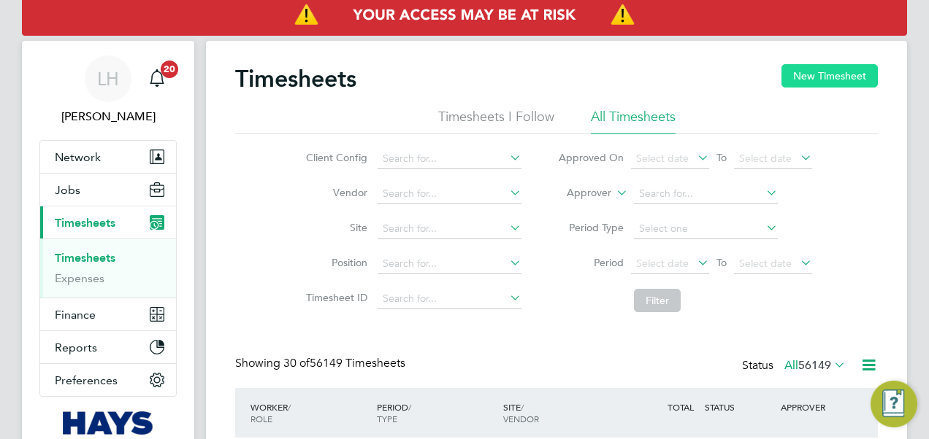
click at [835, 76] on button "New Timesheet" at bounding box center [829, 75] width 96 height 23
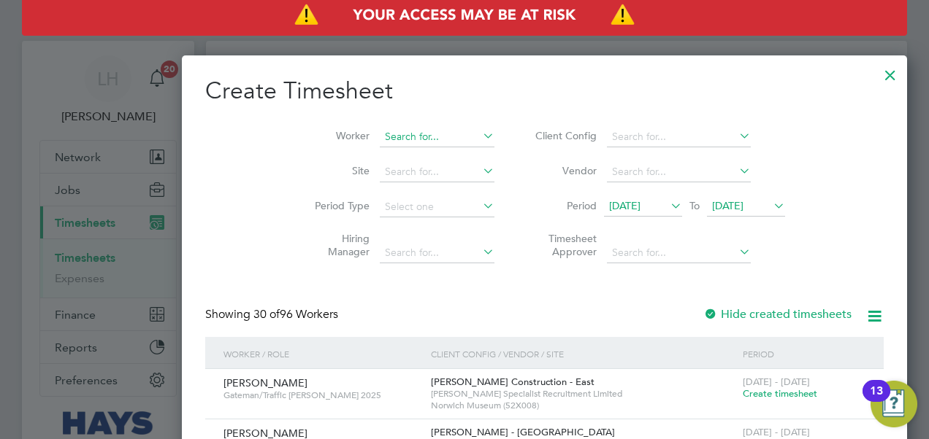
click at [380, 142] on input at bounding box center [437, 137] width 115 height 20
click at [361, 149] on li "[PERSON_NAME] ments" at bounding box center [371, 157] width 144 height 20
type input "[PERSON_NAME]"
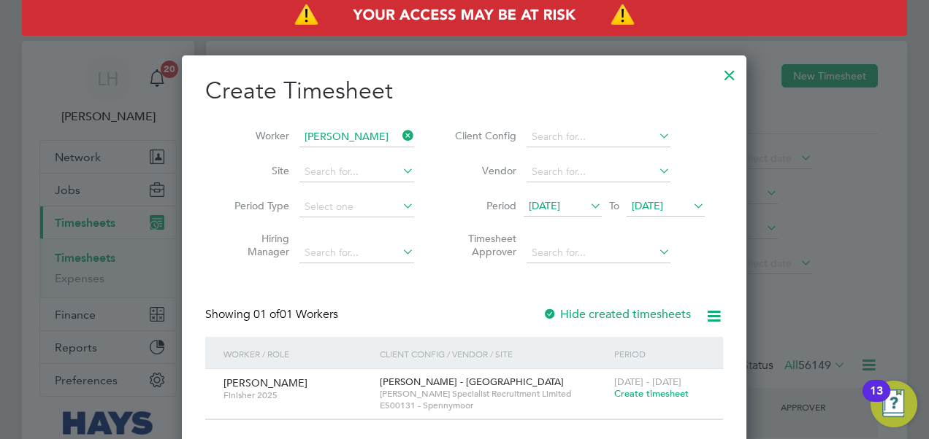
click at [650, 391] on span "Create timesheet" at bounding box center [651, 394] width 74 height 12
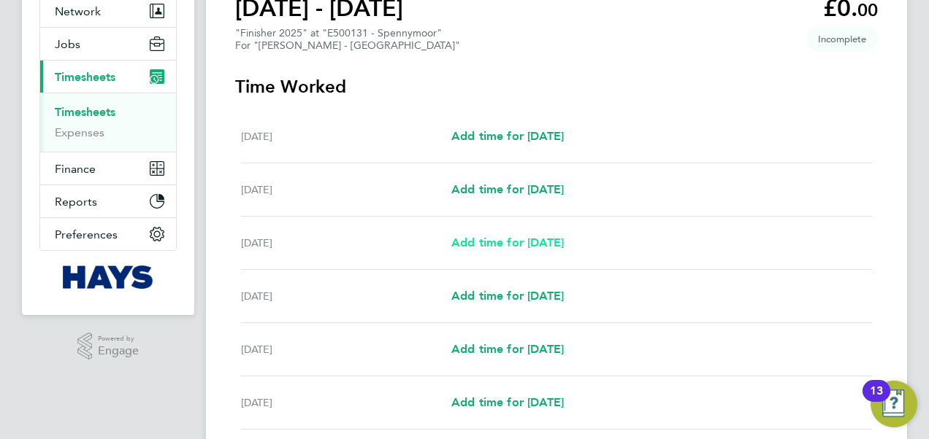
click at [537, 241] on span "Add time for [DATE]" at bounding box center [507, 243] width 112 height 14
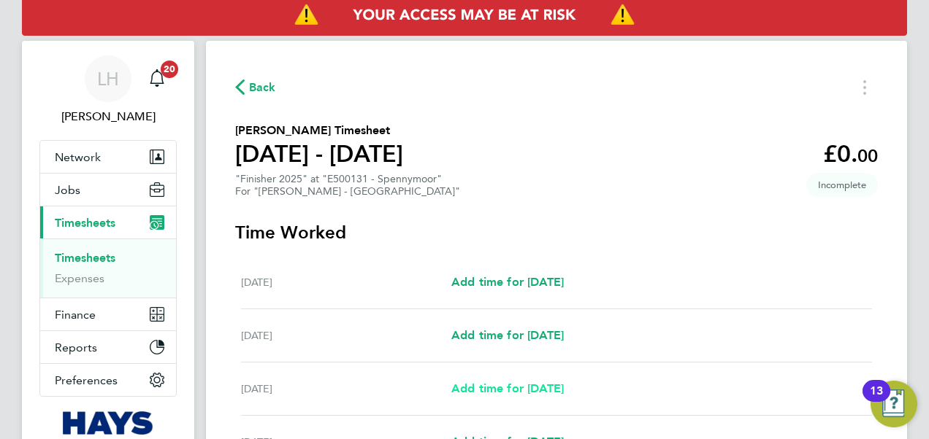
select select "60"
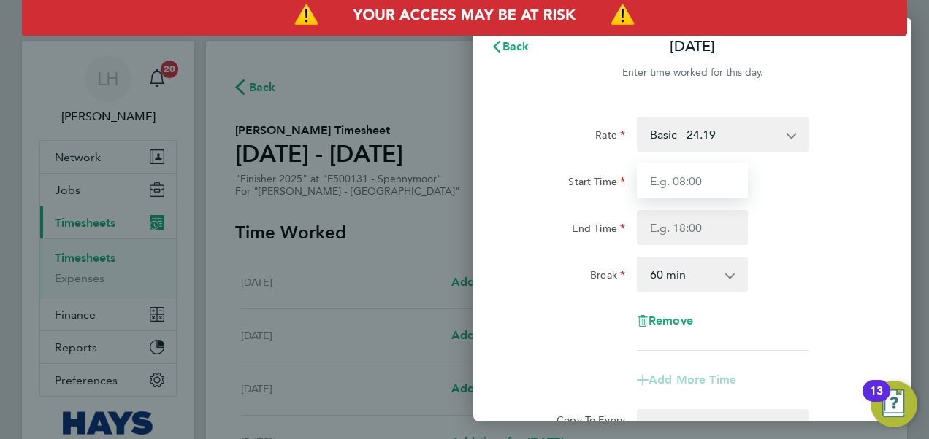
click at [686, 185] on input "Start Time" at bounding box center [692, 181] width 111 height 35
type input "8"
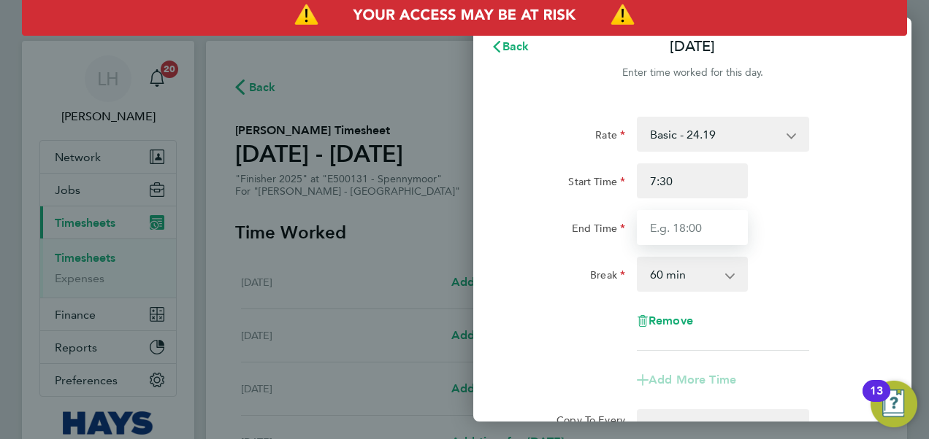
type input "07:30"
click at [690, 233] on input "End Time" at bounding box center [692, 227] width 111 height 35
type input "08:30"
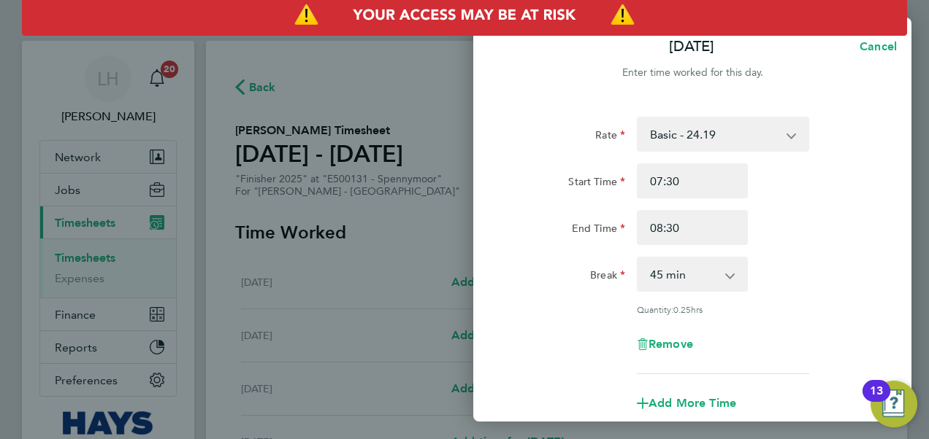
drag, startPoint x: 706, startPoint y: 280, endPoint x: 706, endPoint y: 288, distance: 8.0
click at [706, 280] on select "0 min 15 min 30 min 45 min" at bounding box center [683, 274] width 91 height 32
select select "0"
click at [638, 258] on select "0 min 15 min 30 min 45 min" at bounding box center [683, 274] width 91 height 32
click at [790, 280] on div "Break 0 min 15 min 30 min 45 min" at bounding box center [692, 274] width 368 height 35
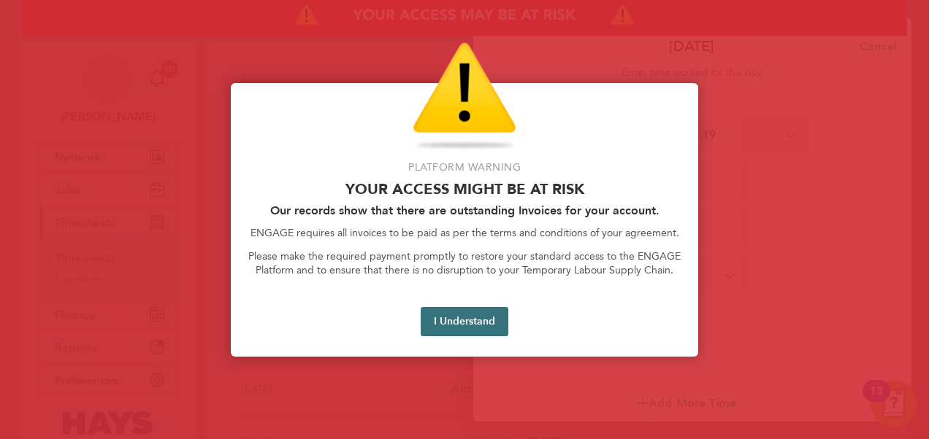
drag, startPoint x: 485, startPoint y: 324, endPoint x: 766, endPoint y: 310, distance: 281.4
click at [486, 324] on button "I Understand" at bounding box center [464, 321] width 88 height 29
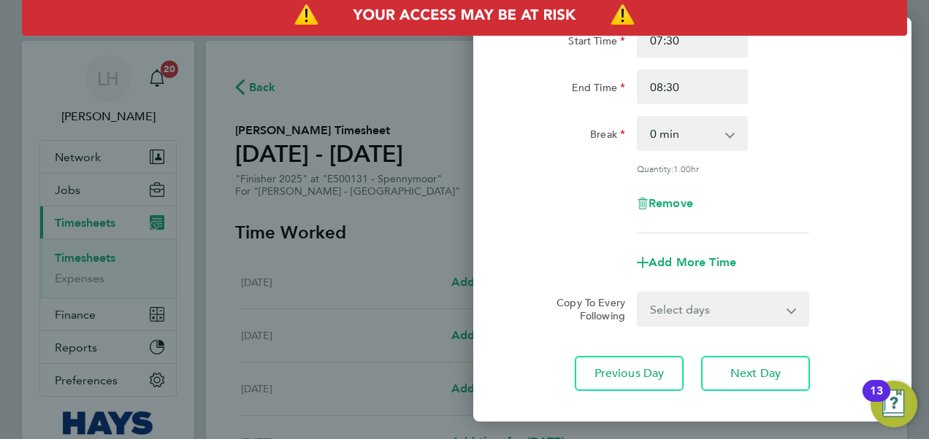
scroll to position [146, 0]
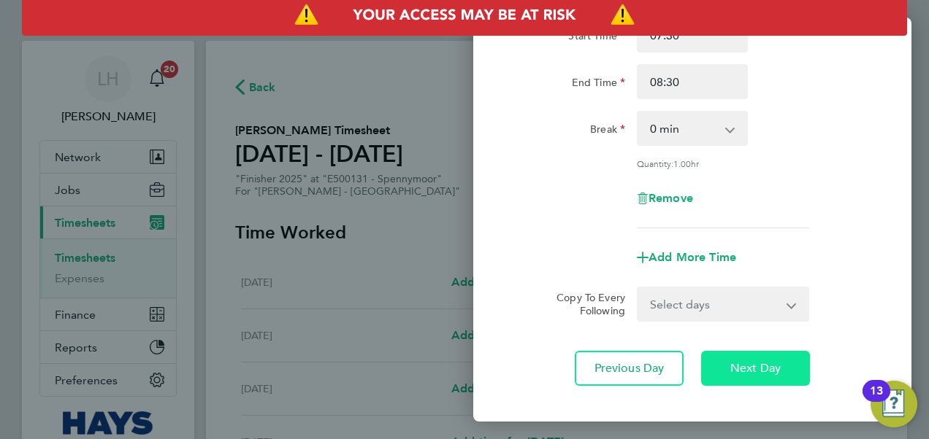
click at [762, 365] on span "Next Day" at bounding box center [755, 368] width 50 height 15
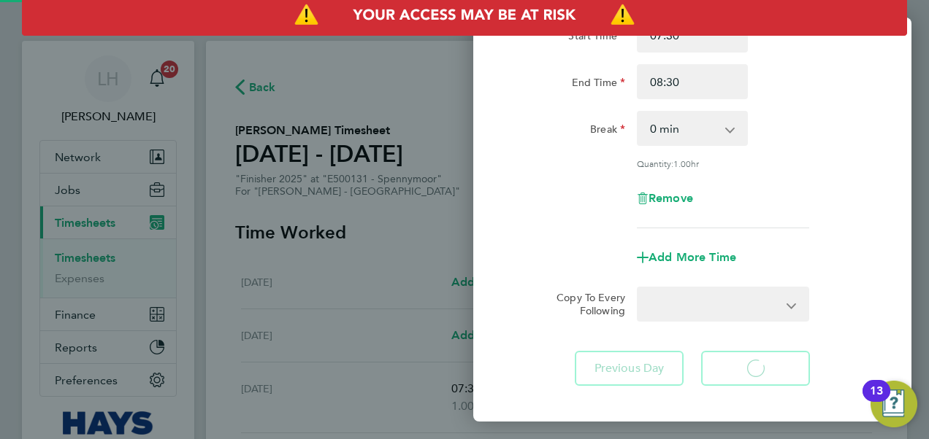
select select "60"
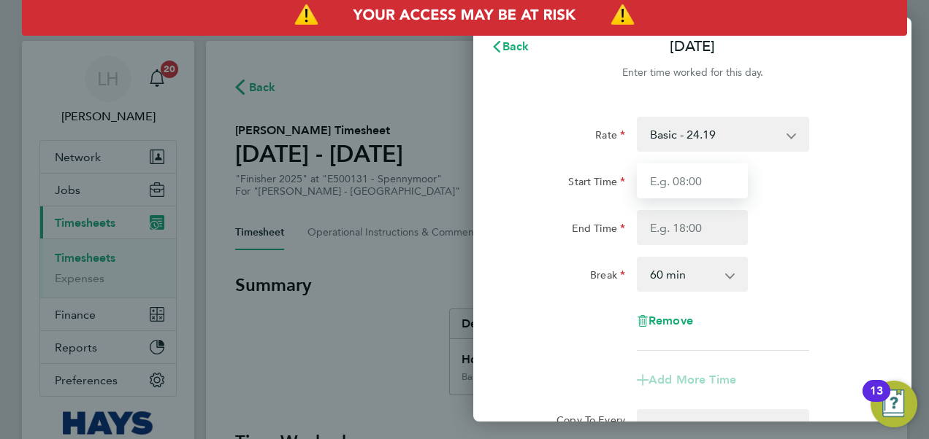
click at [731, 181] on input "Start Time" at bounding box center [692, 181] width 111 height 35
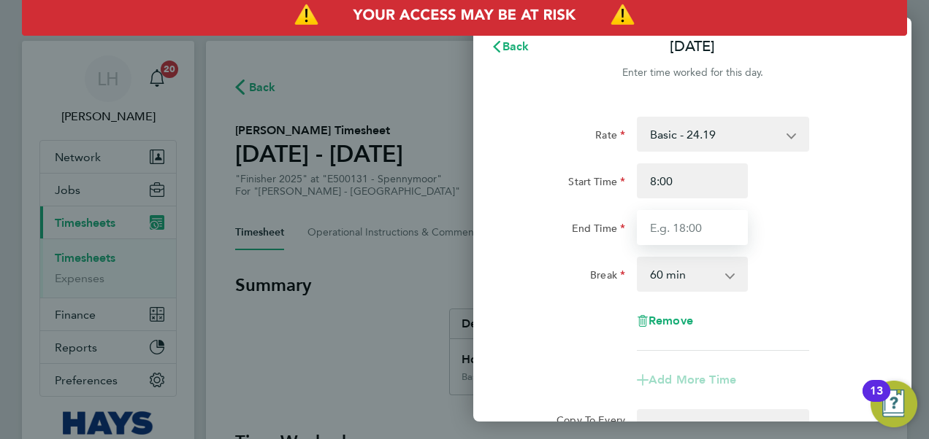
type input "08:00"
click at [710, 215] on input "End Time" at bounding box center [692, 227] width 111 height 35
type input "16:30"
click at [869, 267] on div "Break 0 min 15 min 30 min 45 min 60 min 75 min 90 min" at bounding box center [692, 274] width 368 height 35
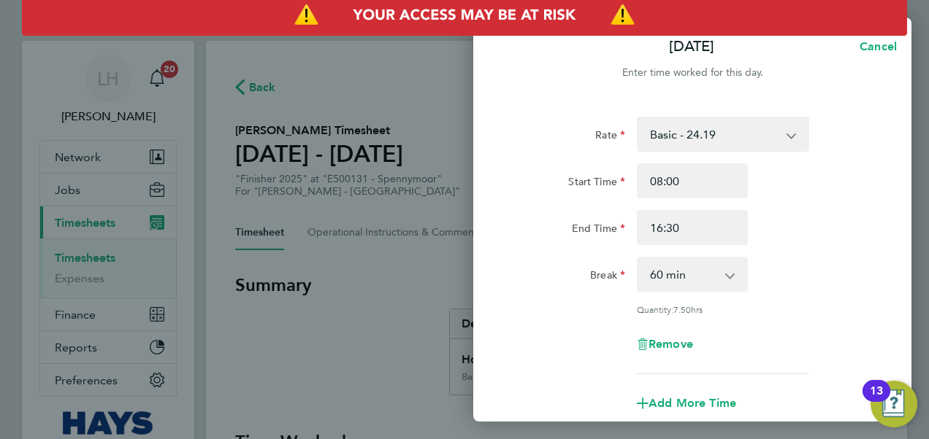
click at [735, 264] on app-icon-cross-button at bounding box center [737, 274] width 18 height 32
click at [712, 281] on select "0 min 15 min 30 min 45 min 60 min 75 min 90 min" at bounding box center [683, 274] width 91 height 32
select select "30"
click at [638, 258] on select "0 min 15 min 30 min 45 min 60 min 75 min 90 min" at bounding box center [683, 274] width 91 height 32
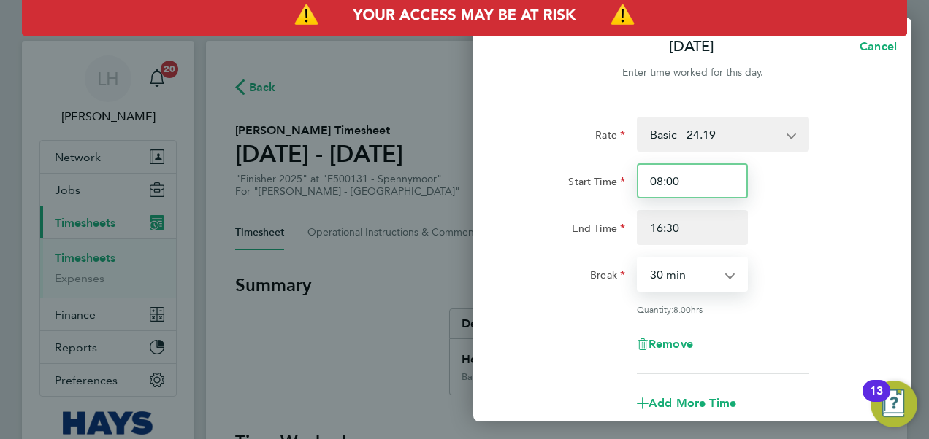
click at [661, 177] on input "08:00" at bounding box center [692, 181] width 111 height 35
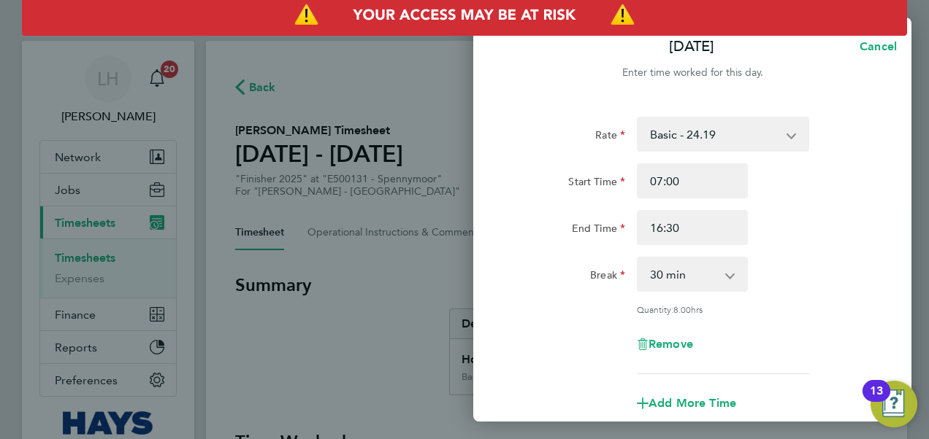
click at [771, 263] on div "Break 0 min 15 min 30 min 45 min 60 min 75 min 90 min" at bounding box center [692, 274] width 368 height 35
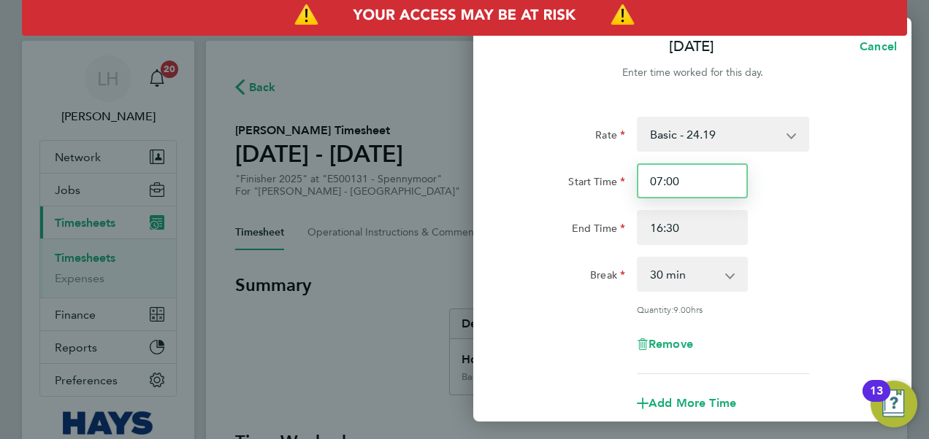
click at [698, 172] on input "07:00" at bounding box center [692, 181] width 111 height 35
type input "07:30"
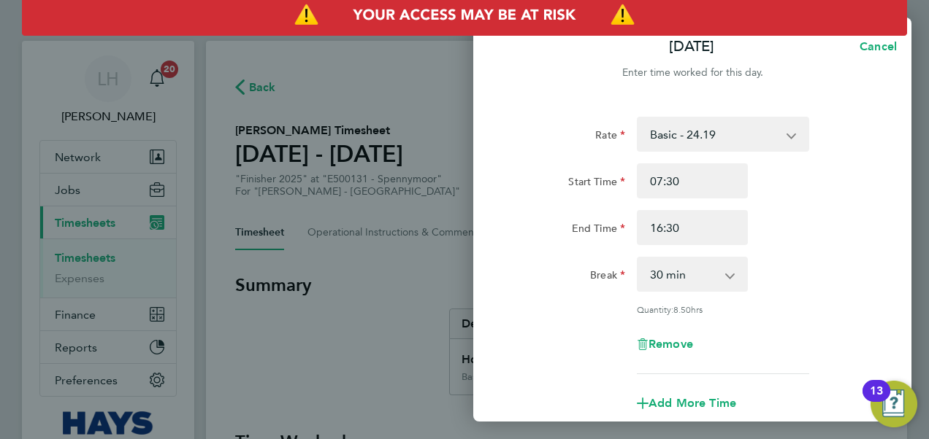
click at [793, 231] on div "End Time 16:30" at bounding box center [692, 227] width 368 height 35
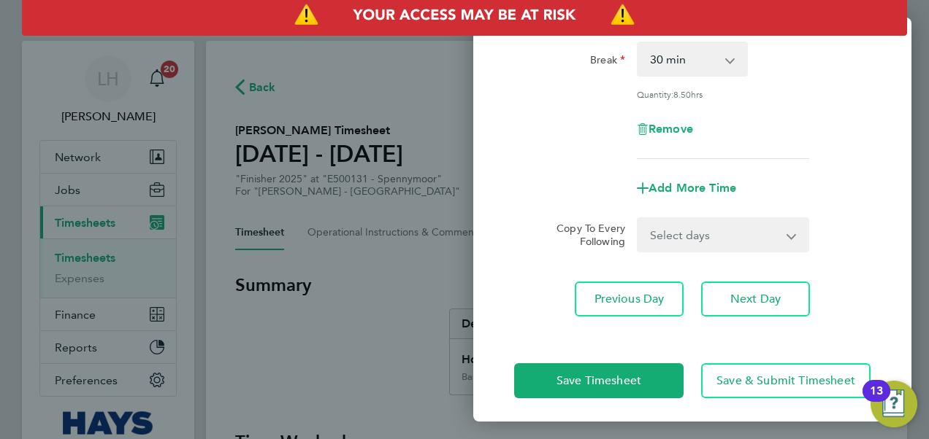
scroll to position [220, 0]
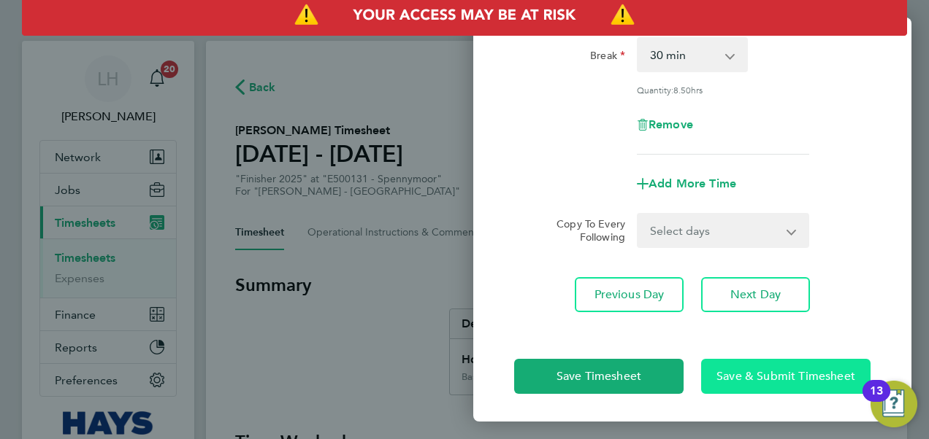
click at [776, 369] on span "Save & Submit Timesheet" at bounding box center [785, 376] width 139 height 15
